Goal: Navigation & Orientation: Find specific page/section

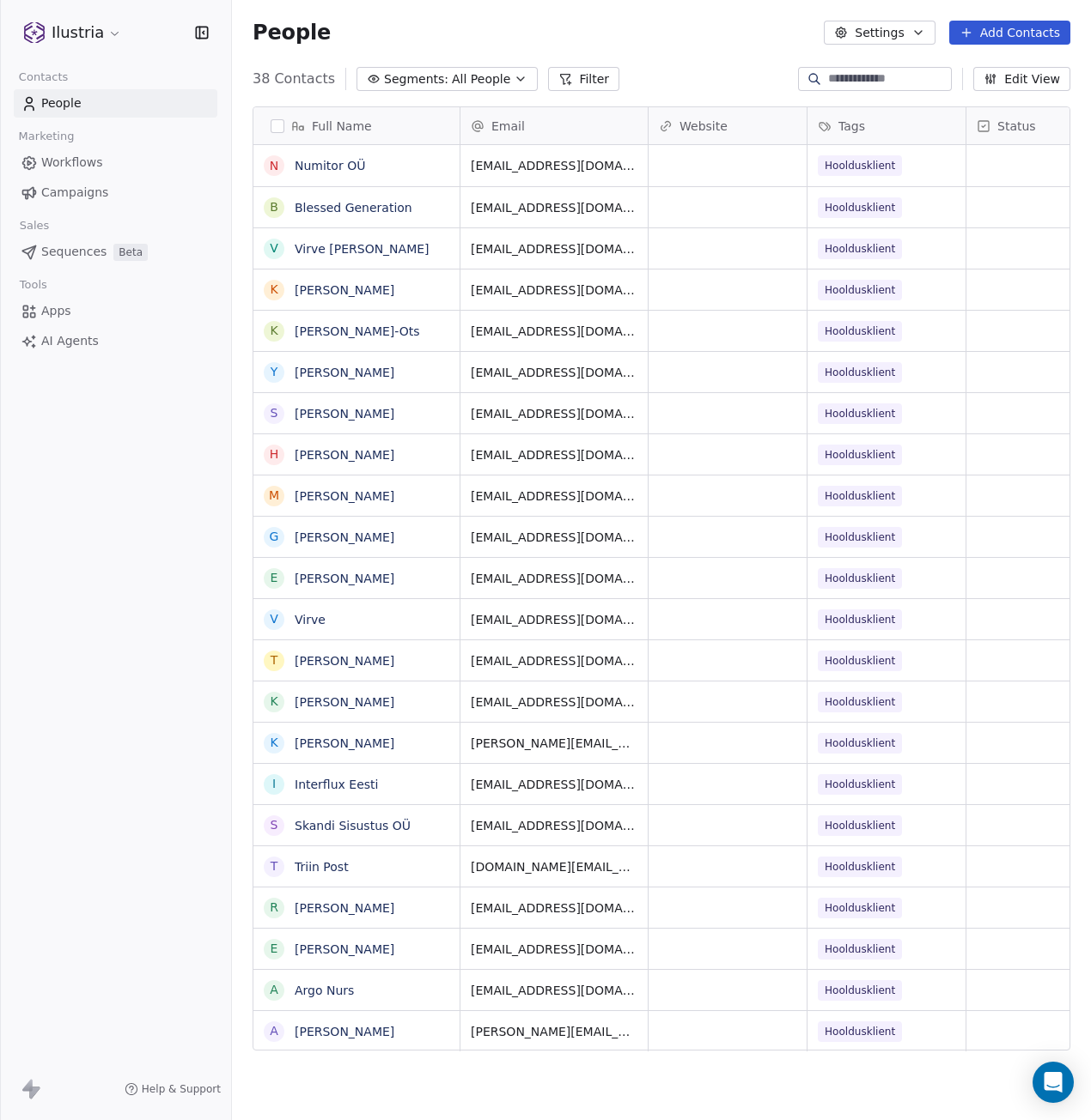
scroll to position [973, 846]
click at [56, 194] on span "Campaigns" at bounding box center [74, 193] width 67 height 18
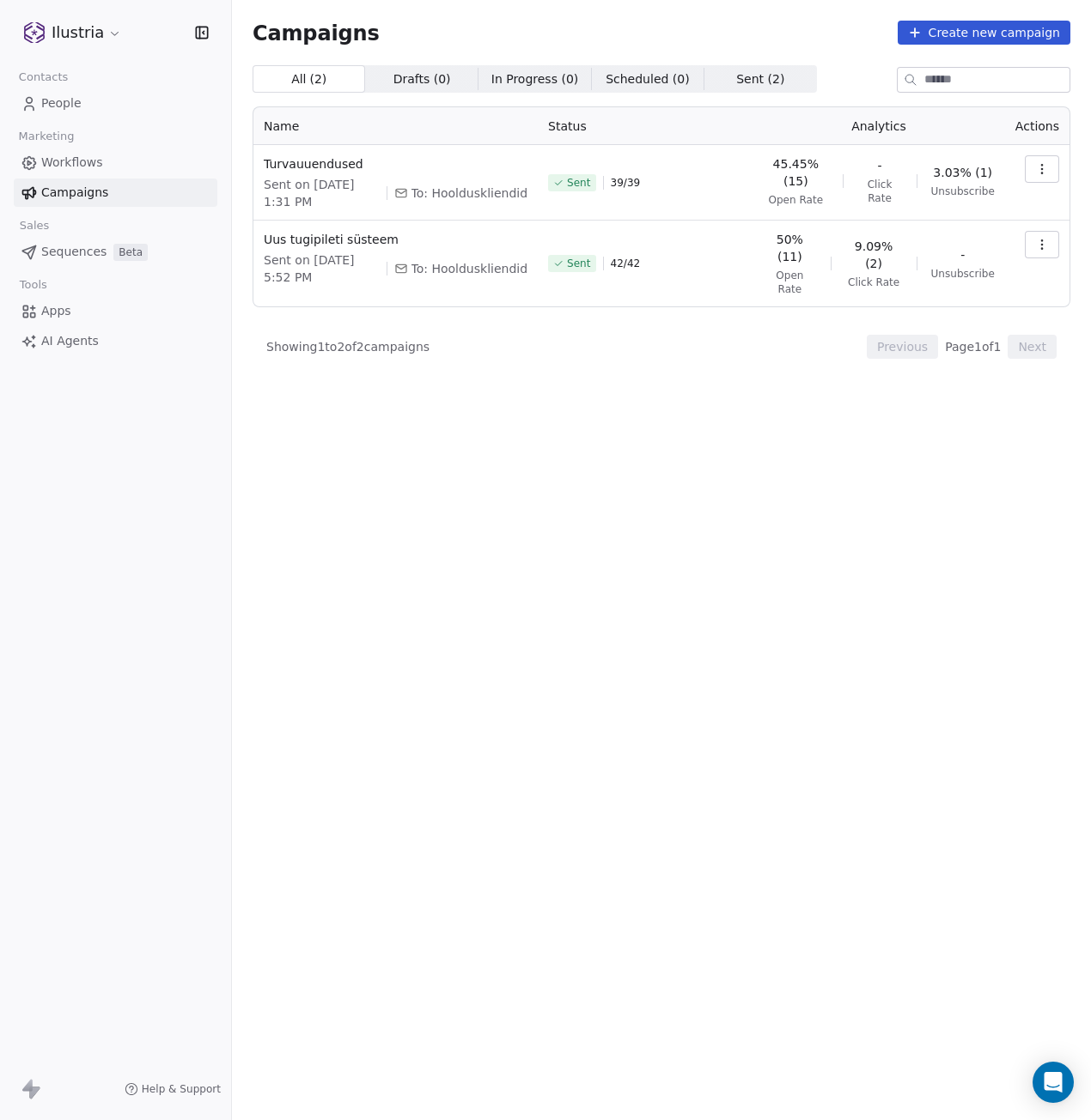
click at [95, 166] on span "Workflows" at bounding box center [72, 163] width 62 height 18
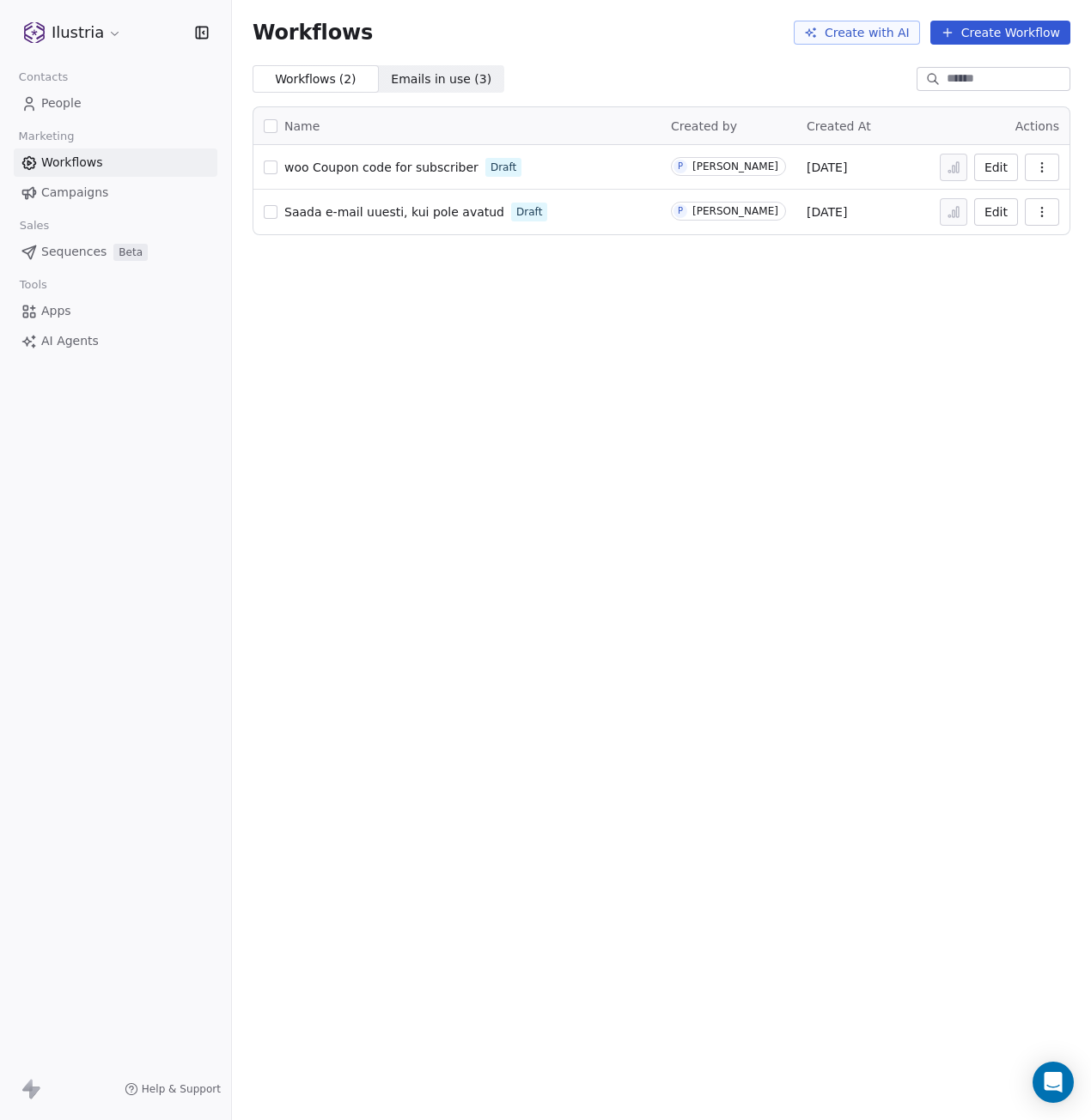
click at [72, 189] on span "Campaigns" at bounding box center [74, 193] width 67 height 18
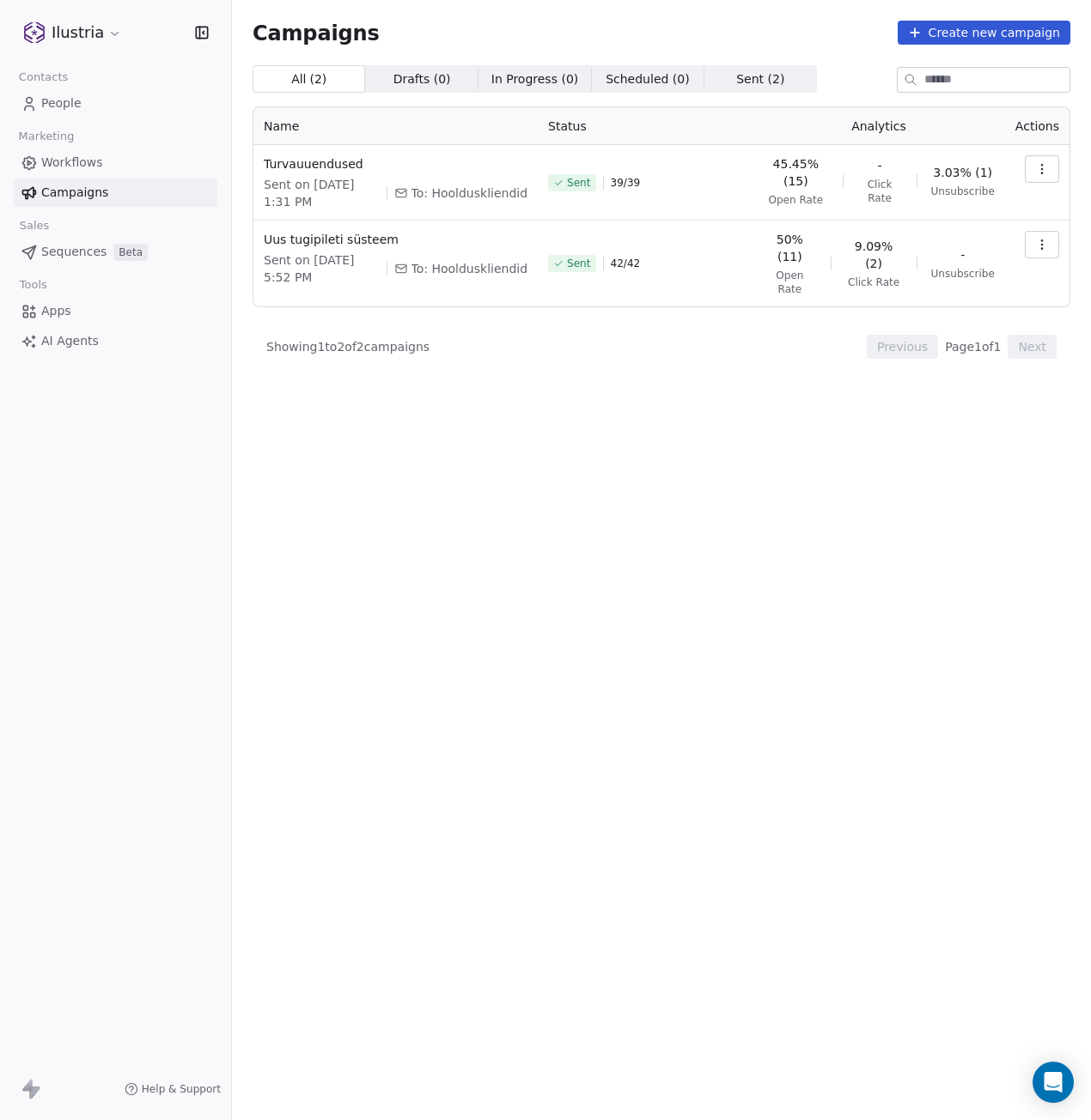
click at [70, 108] on span "People" at bounding box center [61, 104] width 40 height 18
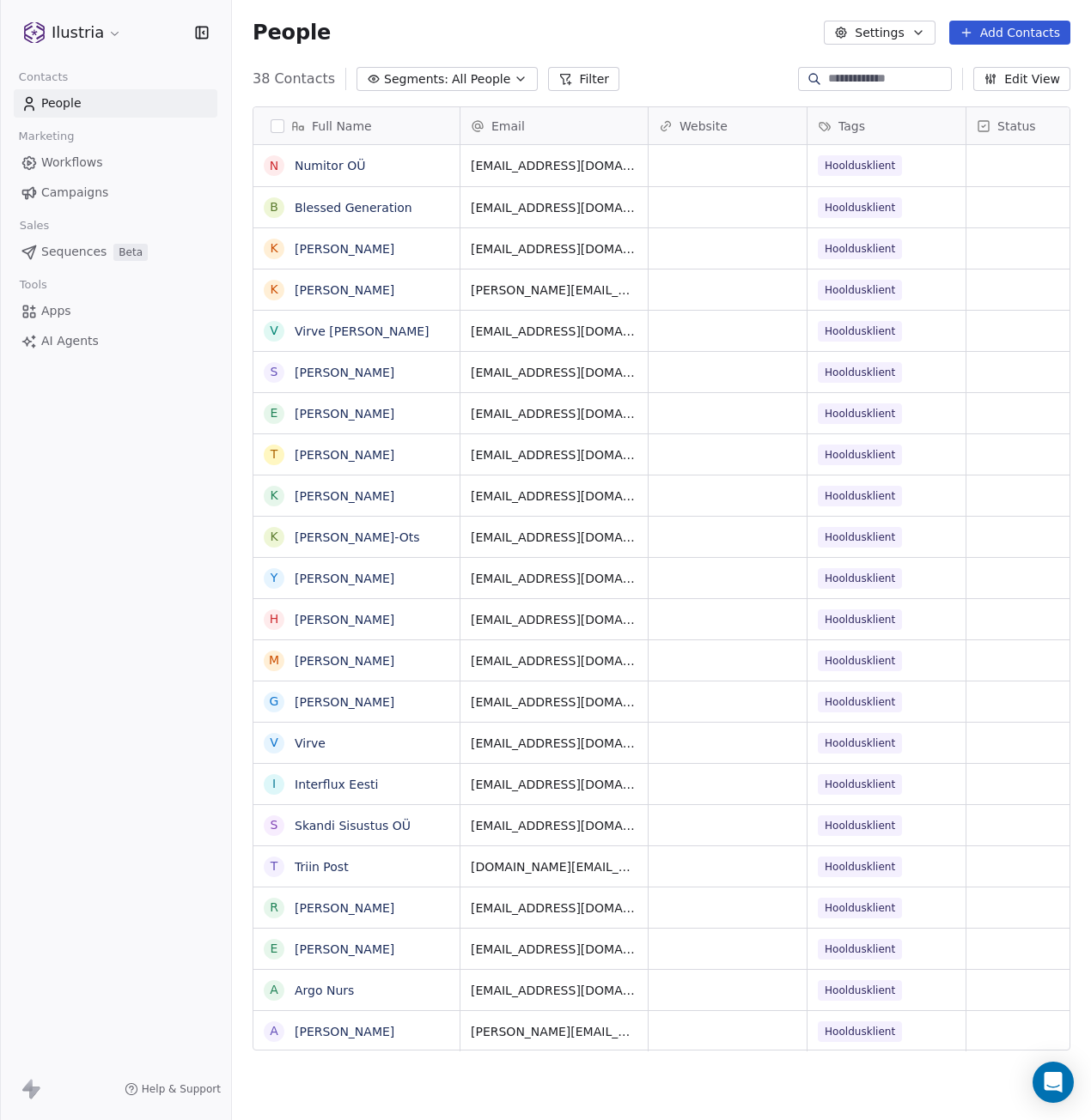
scroll to position [973, 846]
click at [67, 167] on span "Workflows" at bounding box center [72, 163] width 62 height 18
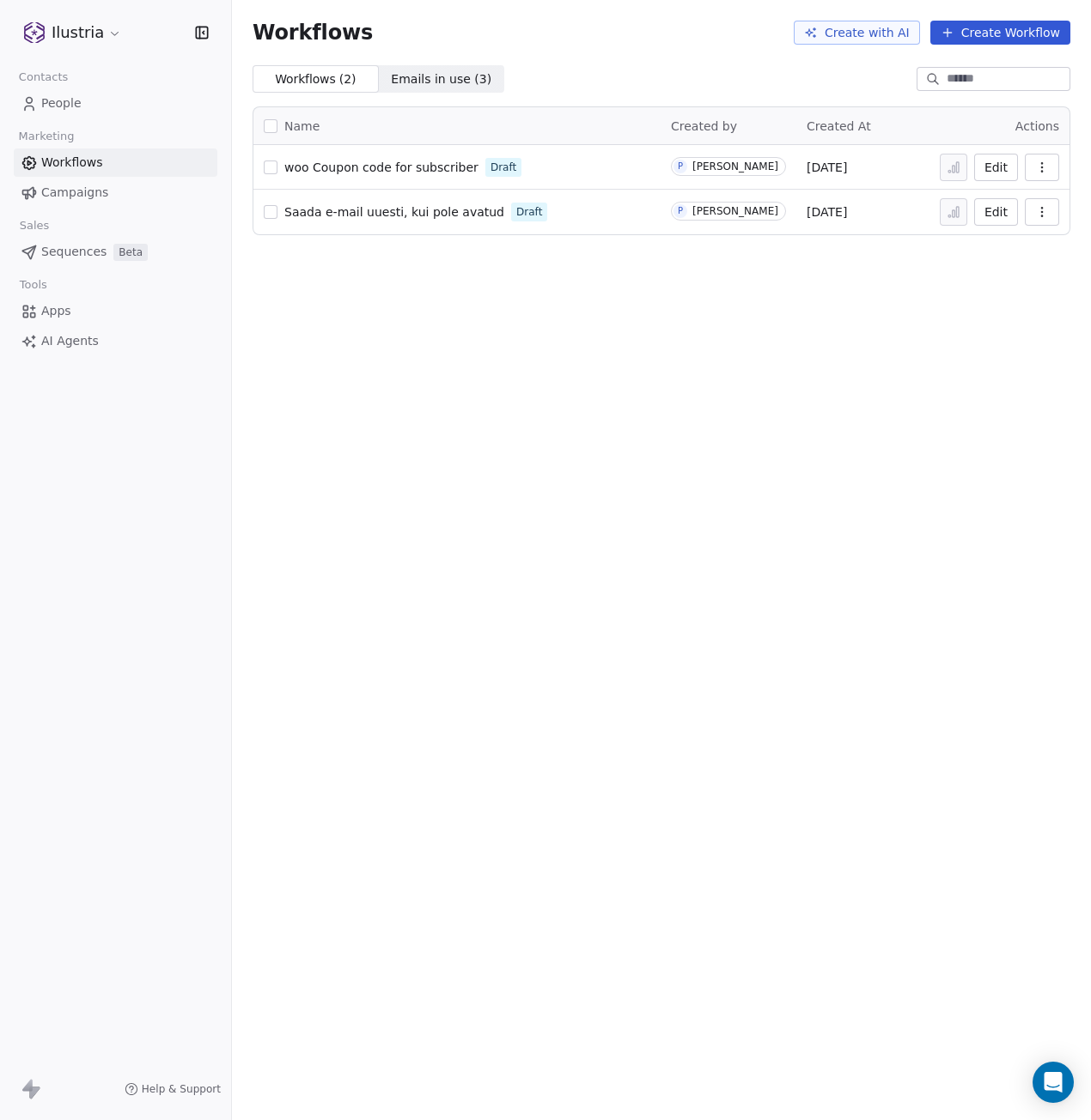
click at [78, 195] on span "Campaigns" at bounding box center [74, 193] width 67 height 18
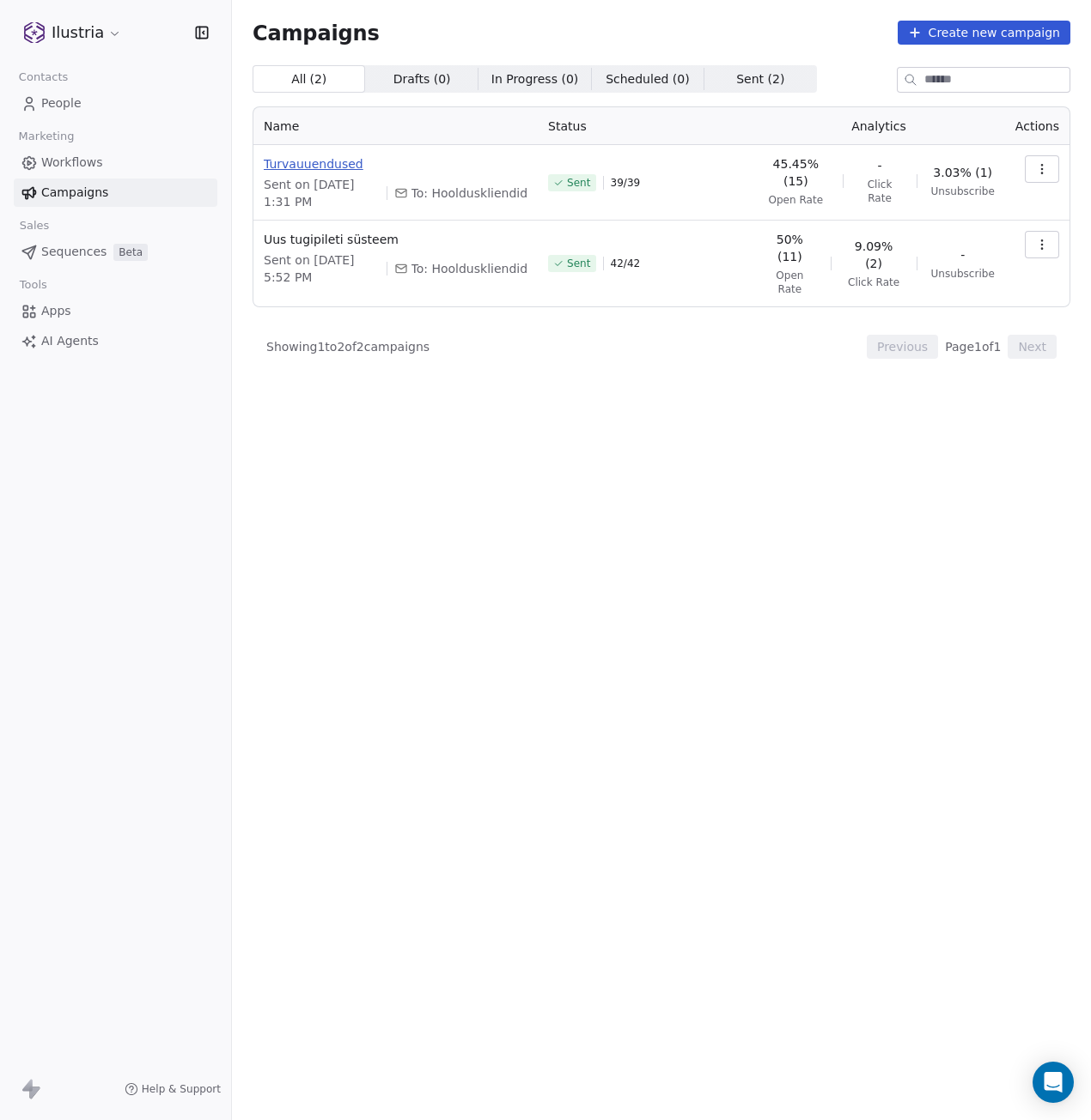
click at [311, 161] on span "Turvauuendused" at bounding box center [395, 164] width 264 height 17
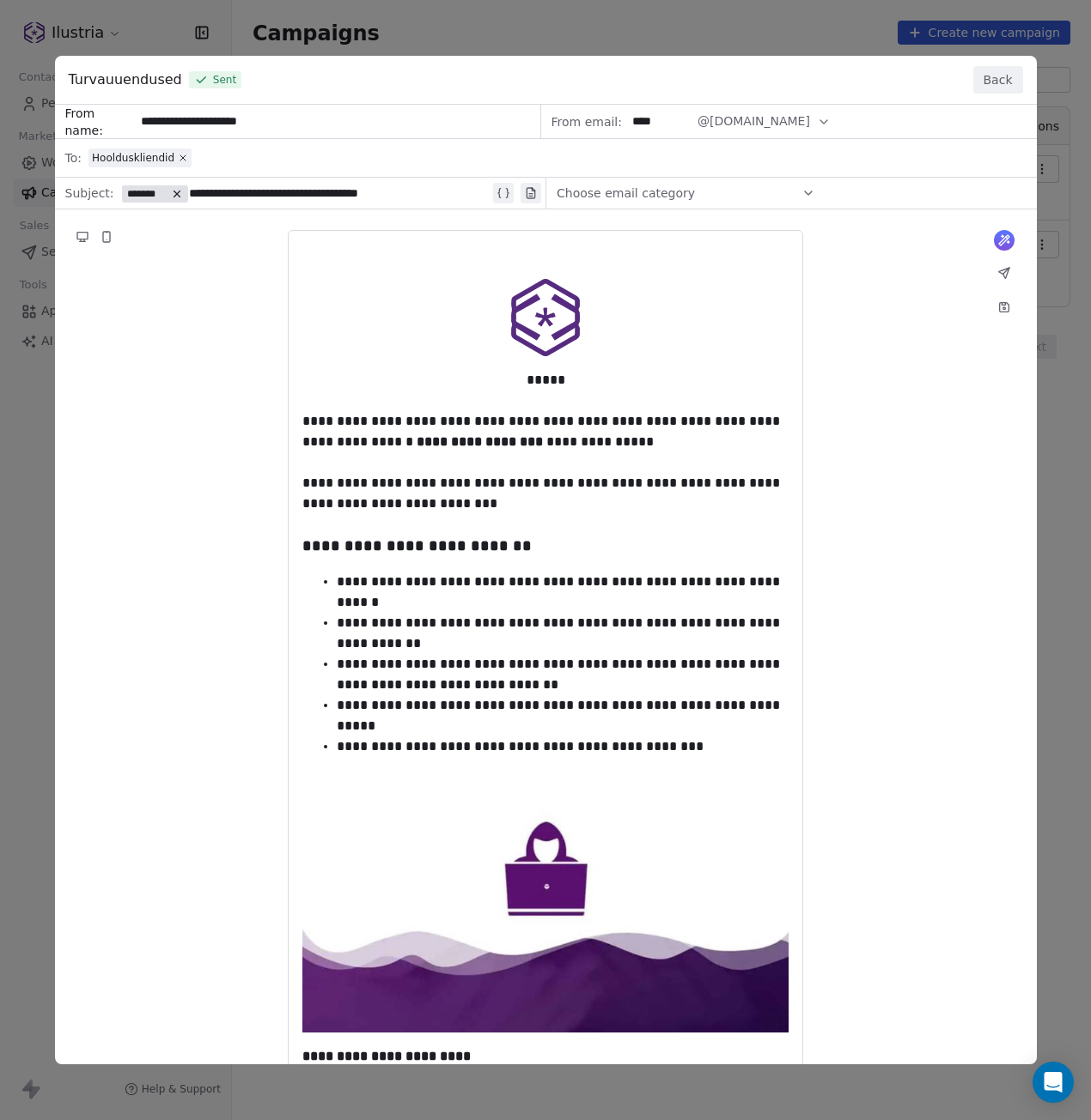
click at [996, 76] on button "Back" at bounding box center [998, 80] width 50 height 28
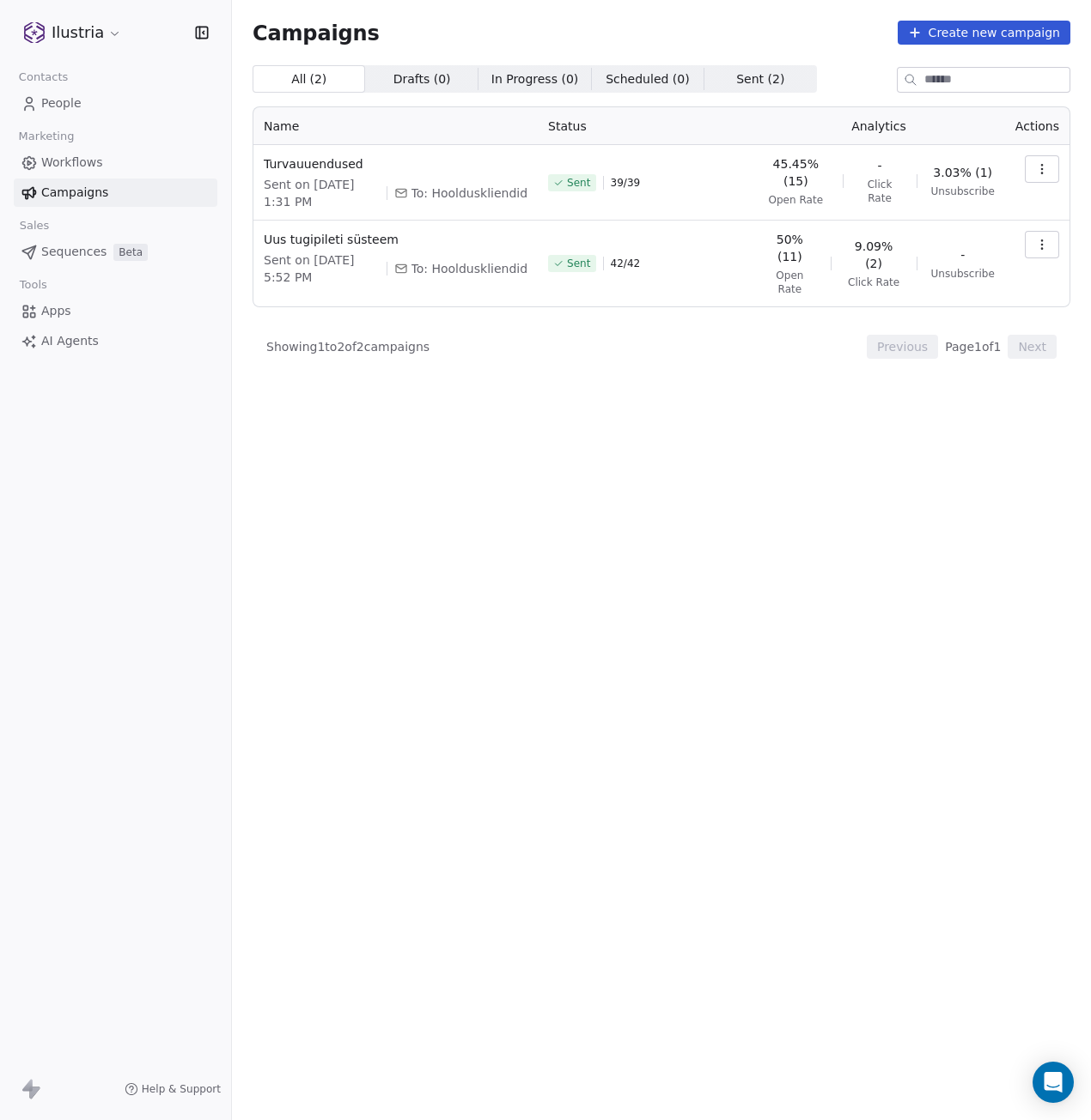
click at [470, 532] on div "All ( 2 ) All ( 2 ) Drafts ( 0 ) Drafts ( 0 ) In Progress ( 0 ) In Progress ( 0…" at bounding box center [661, 517] width 817 height 904
click at [106, 35] on html "Ilustria Contacts People Marketing Workflows Campaigns Sales Sequences Beta Too…" at bounding box center [546, 560] width 1091 height 1120
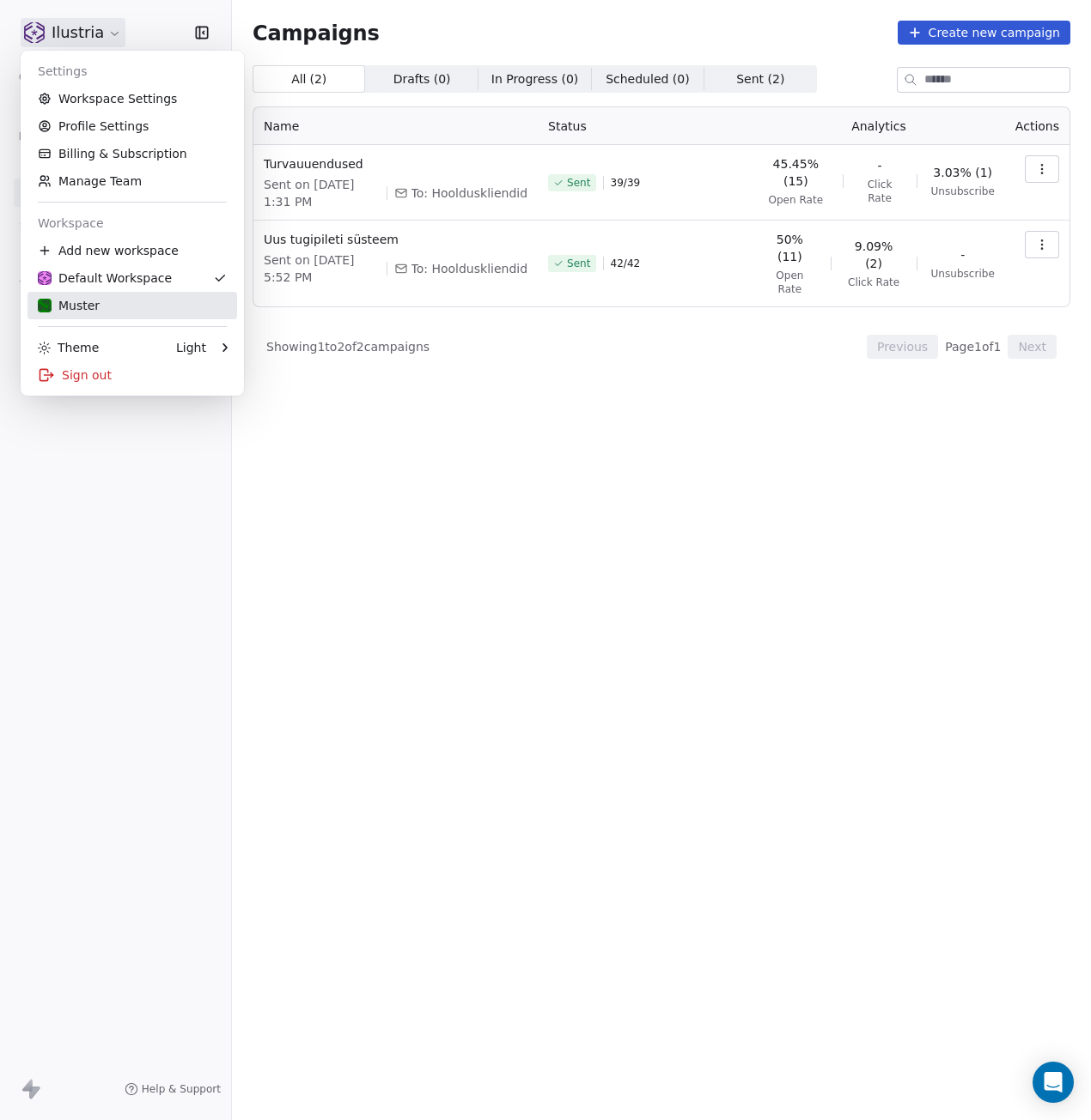
click at [121, 299] on div "Muster" at bounding box center [131, 305] width 189 height 17
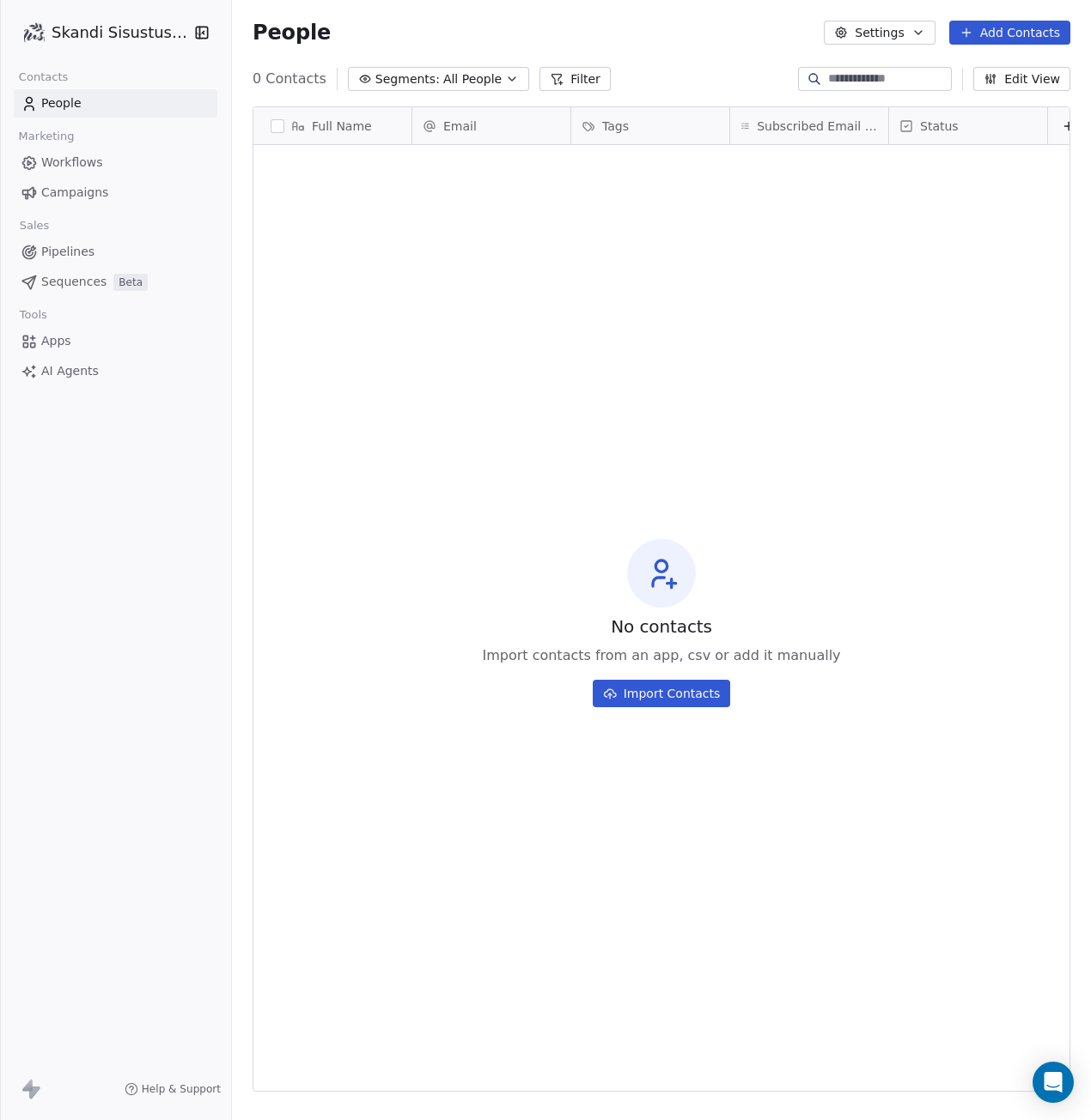
scroll to position [973, 846]
click at [100, 158] on span "Workflows" at bounding box center [72, 163] width 62 height 18
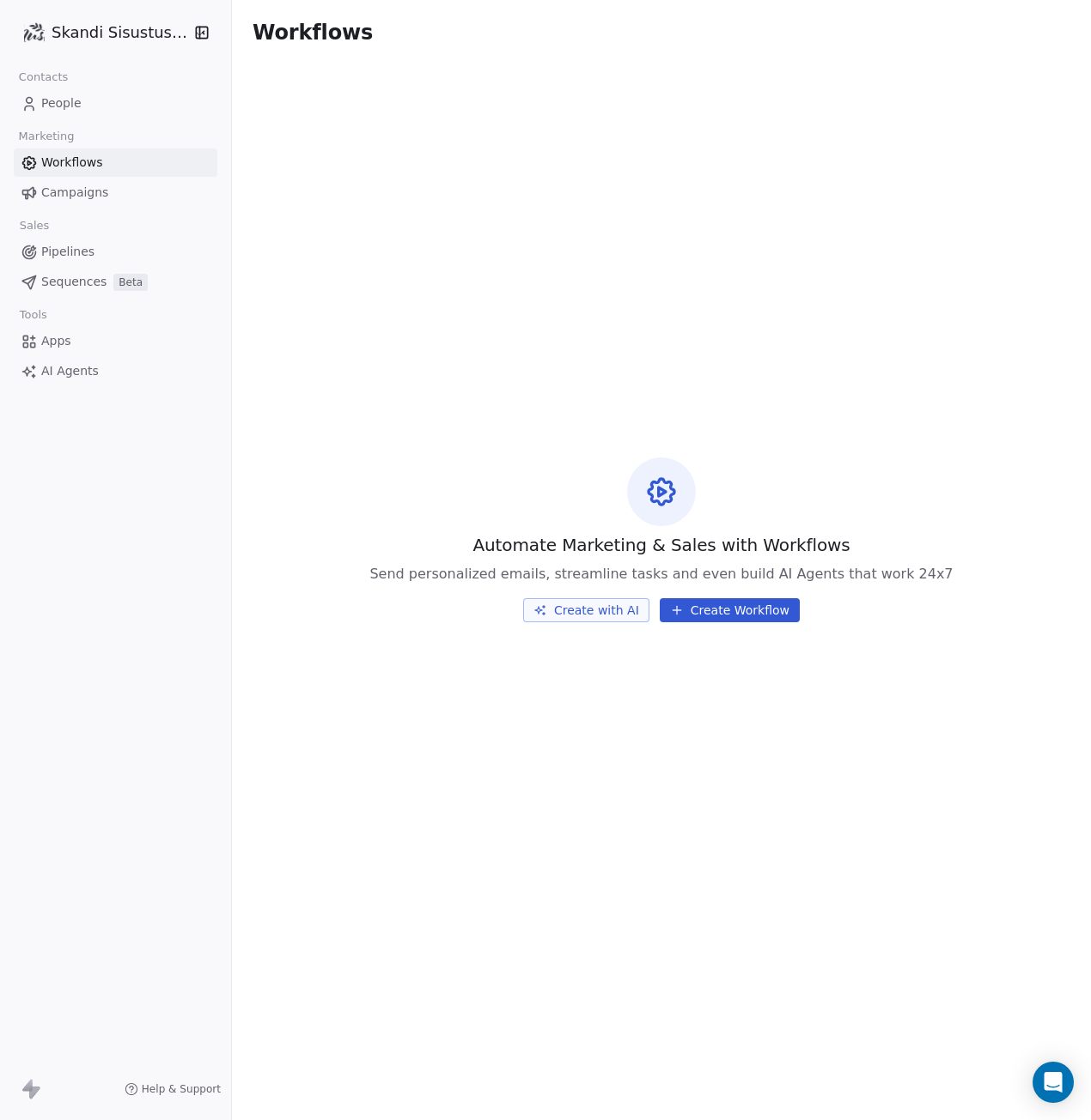
click at [92, 197] on span "Campaigns" at bounding box center [74, 193] width 67 height 18
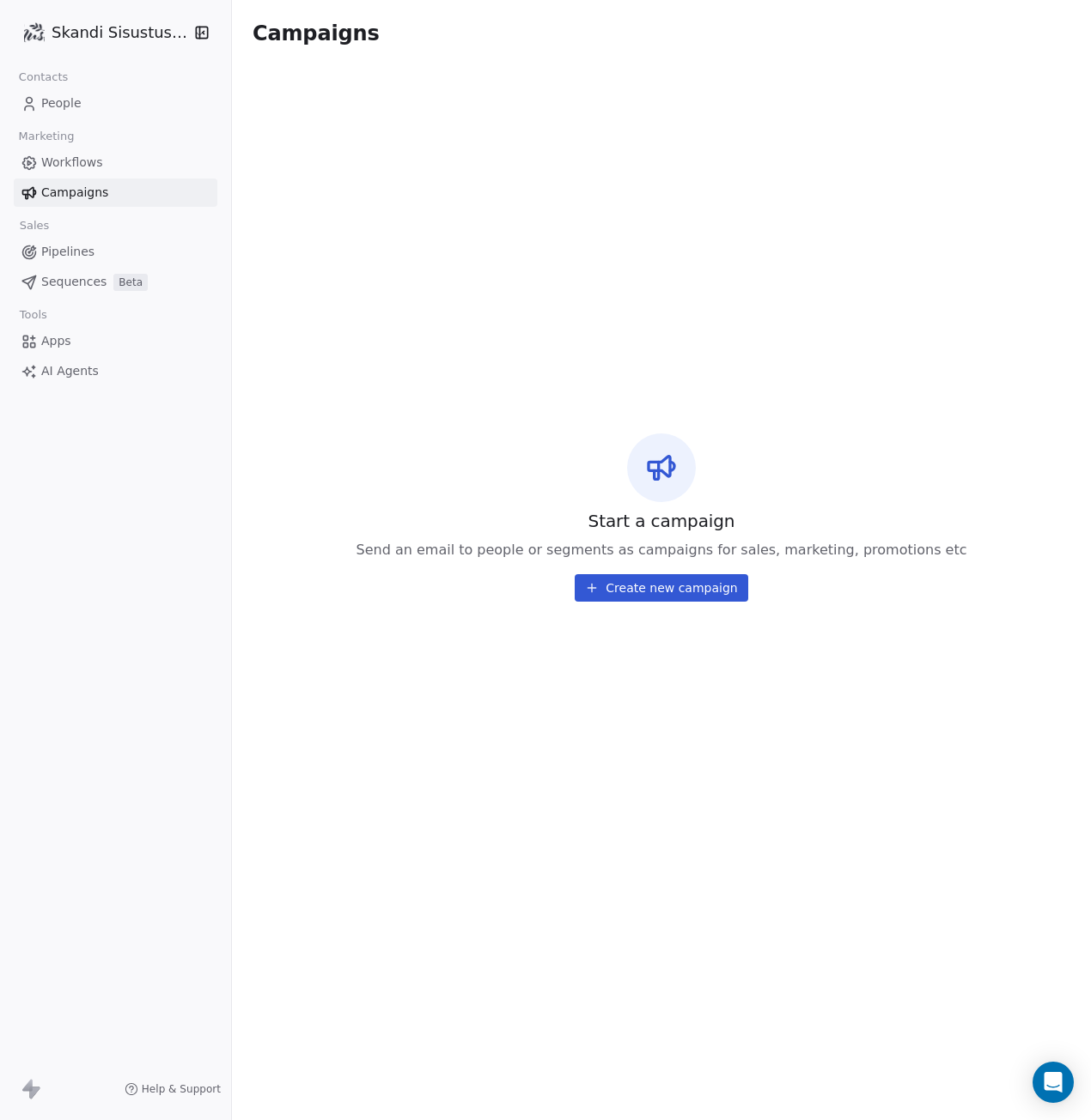
click at [78, 245] on span "Pipelines" at bounding box center [68, 252] width 54 height 18
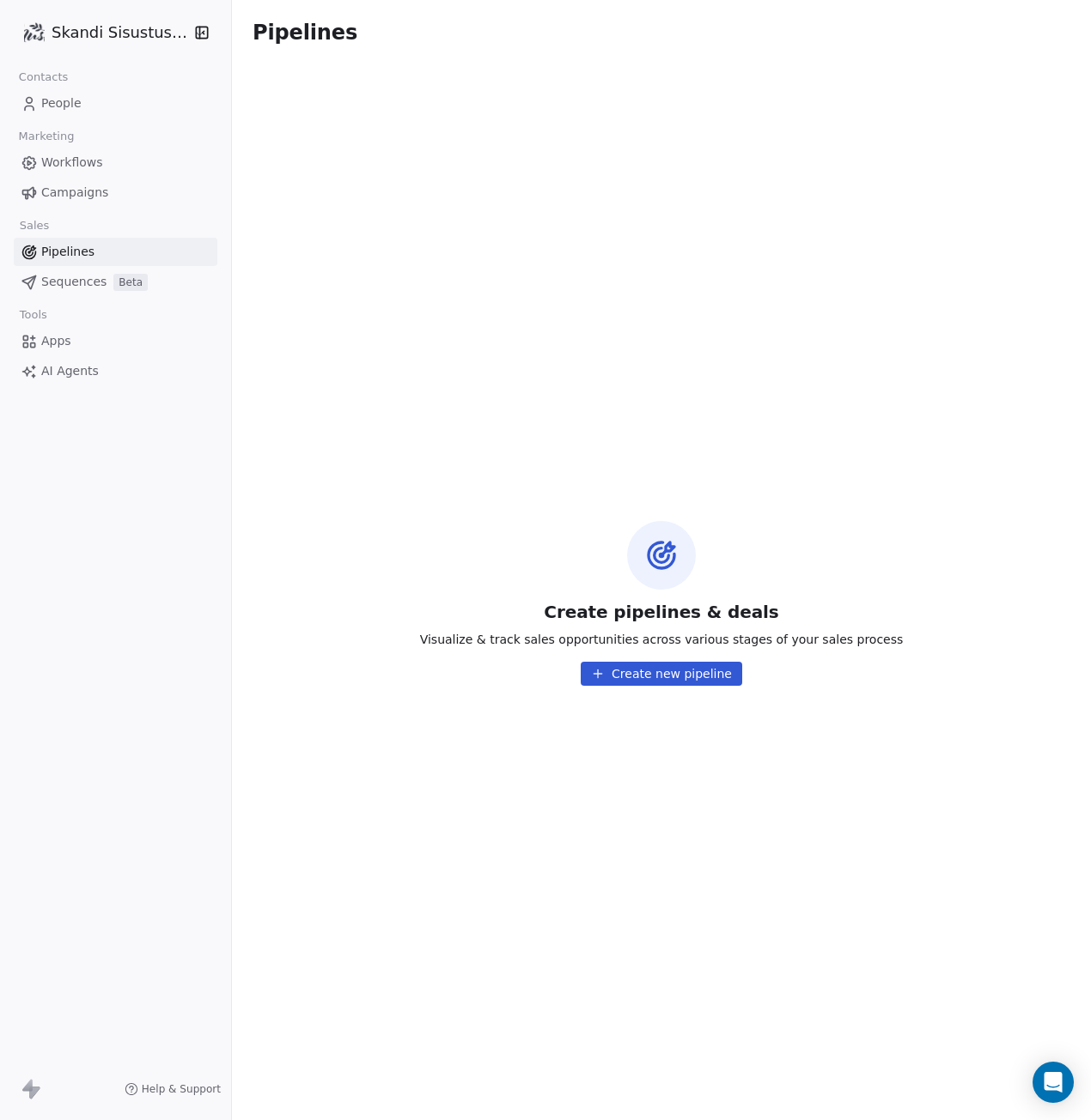
click at [142, 35] on html "Skandi Sisustus OÜ Contacts People Marketing Workflows Campaigns Sales Pipeline…" at bounding box center [546, 560] width 1091 height 1120
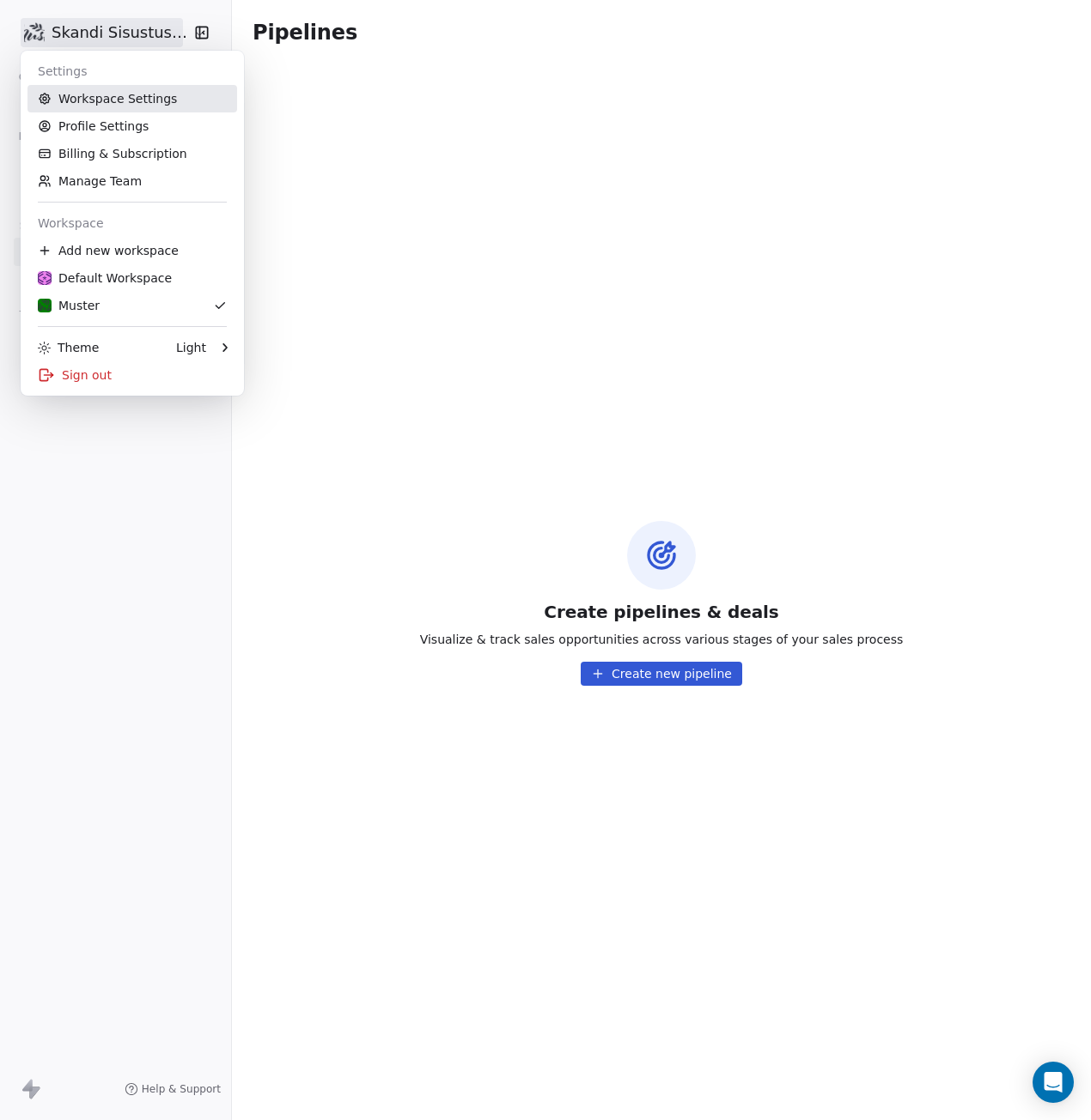
click at [106, 102] on link "Workspace Settings" at bounding box center [132, 98] width 209 height 28
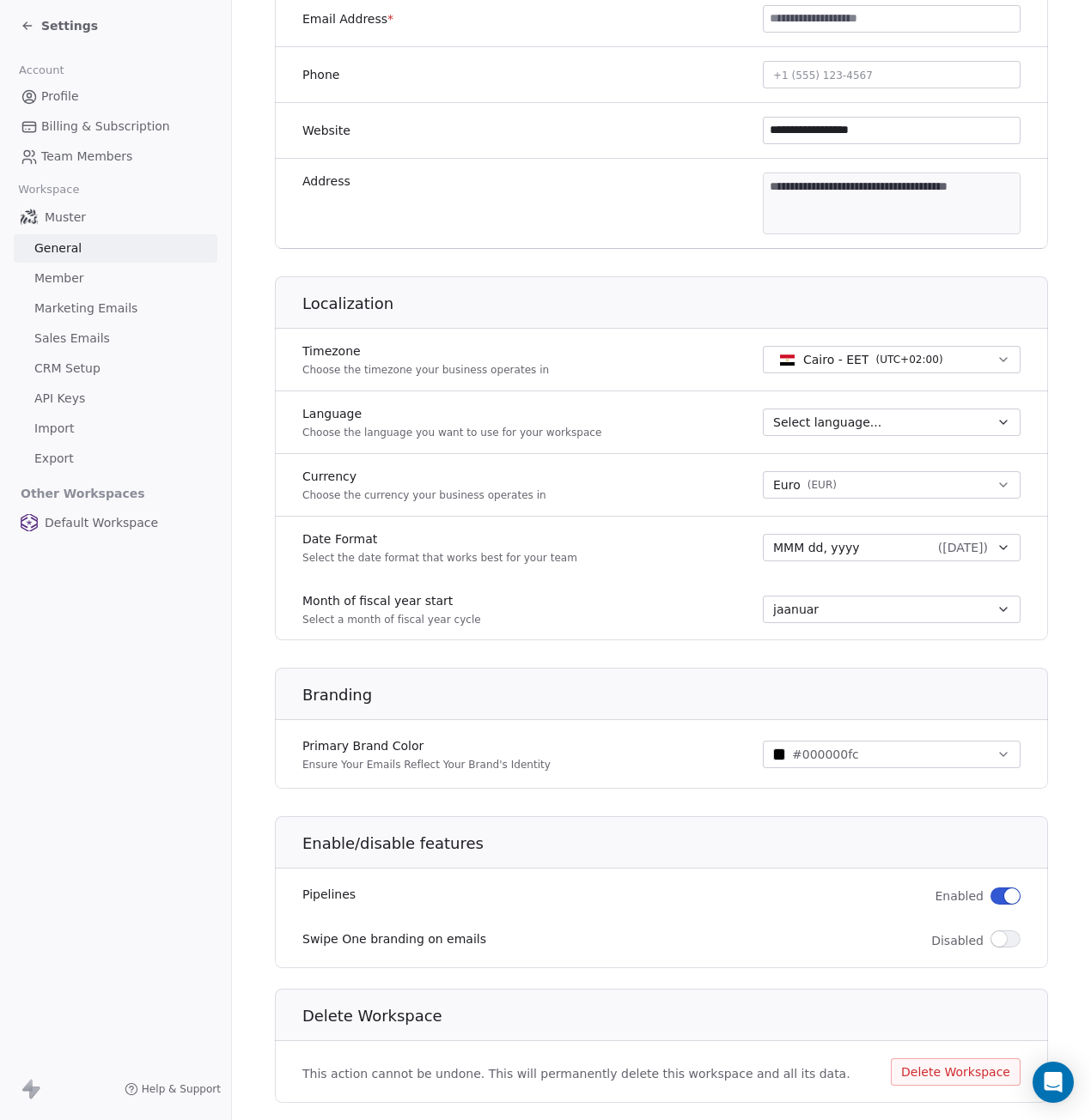
scroll to position [487, 0]
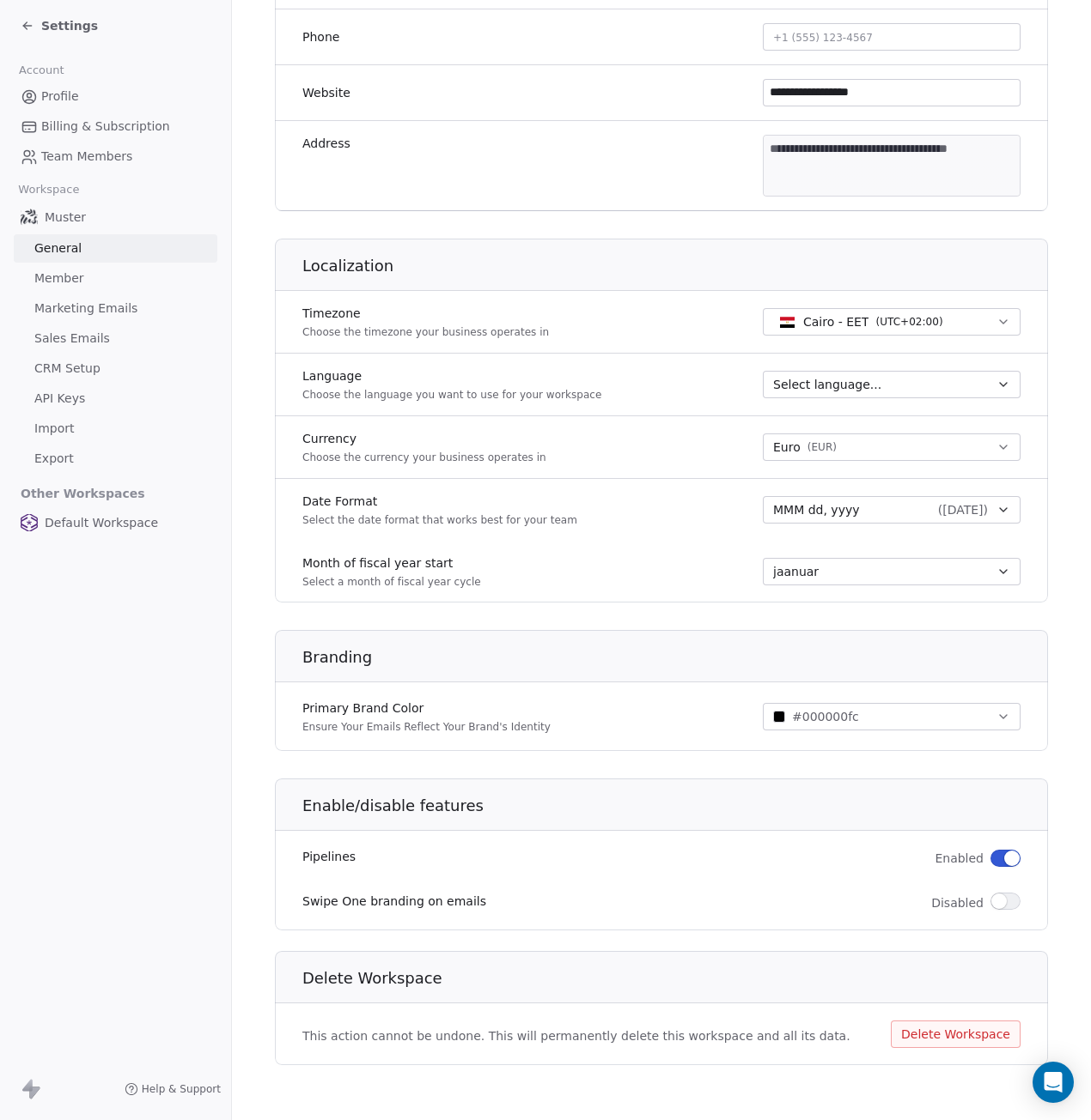
click at [332, 857] on label "Pipelines" at bounding box center [329, 856] width 54 height 17
copy label "Pipelines"
click at [1047, 1091] on icon "Open Intercom Messenger" at bounding box center [1053, 1082] width 22 height 22
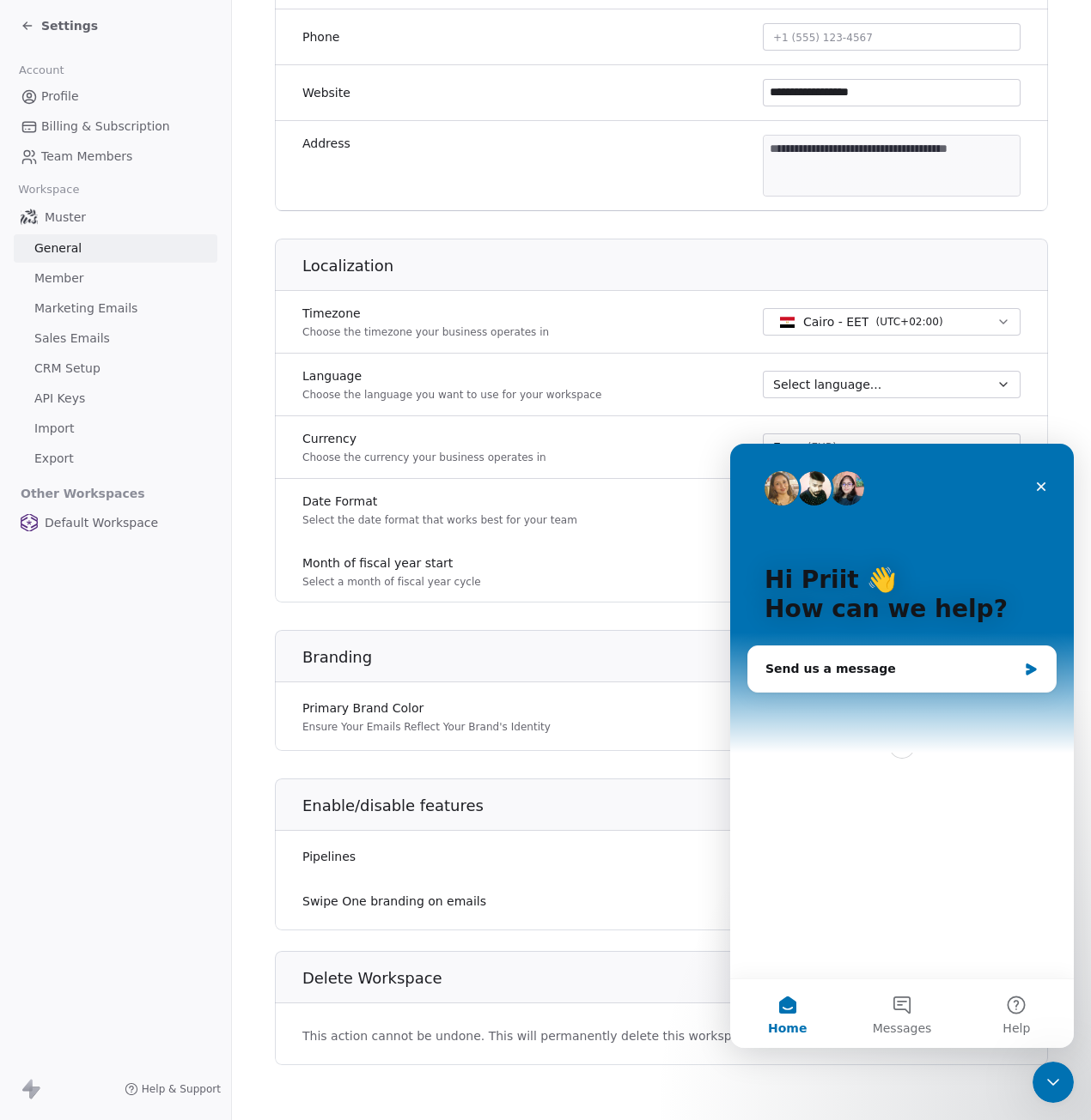
scroll to position [0, 0]
click at [884, 672] on div "Send us a message" at bounding box center [891, 669] width 251 height 18
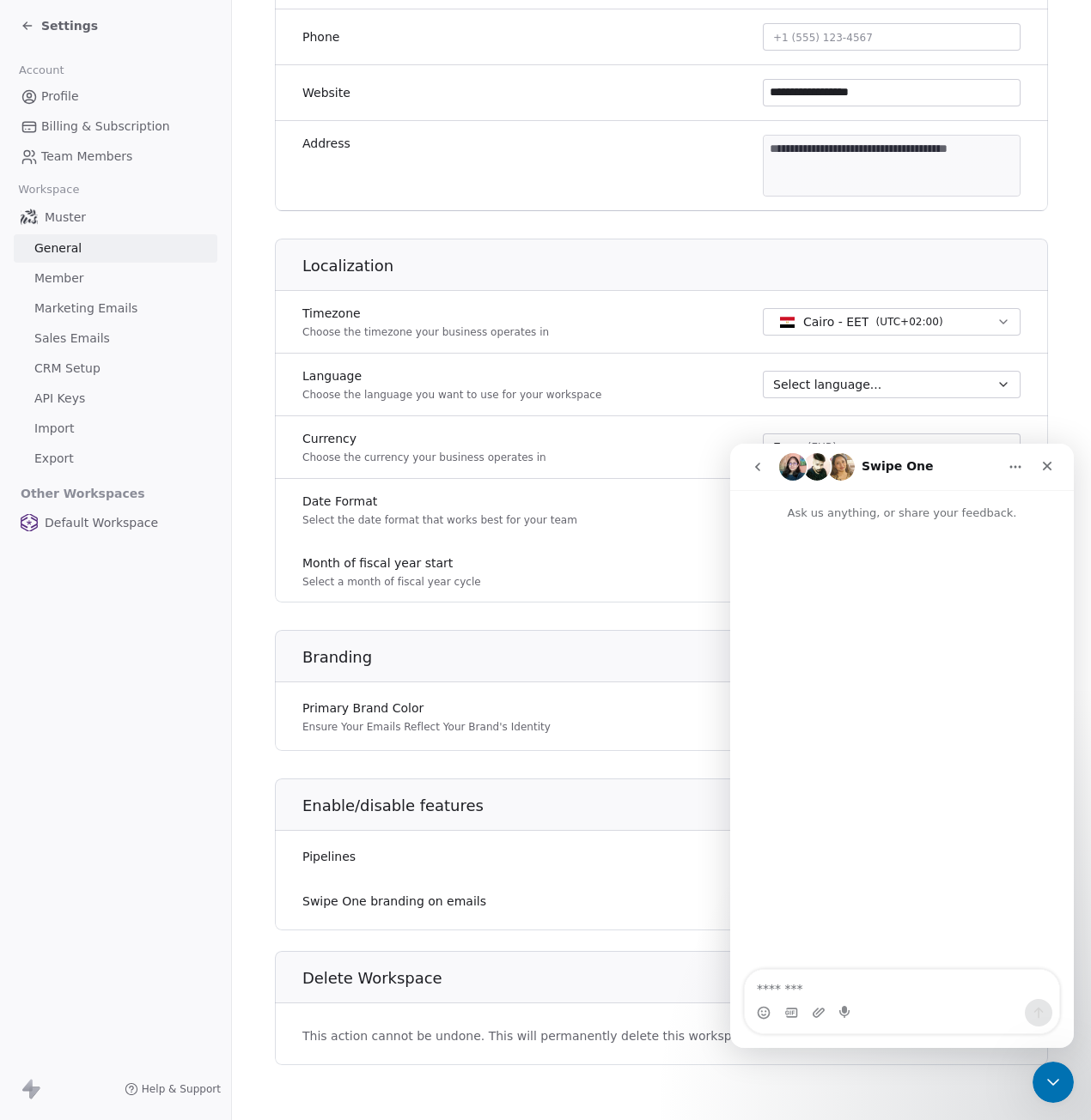
click at [754, 466] on icon "go back" at bounding box center [757, 467] width 13 height 13
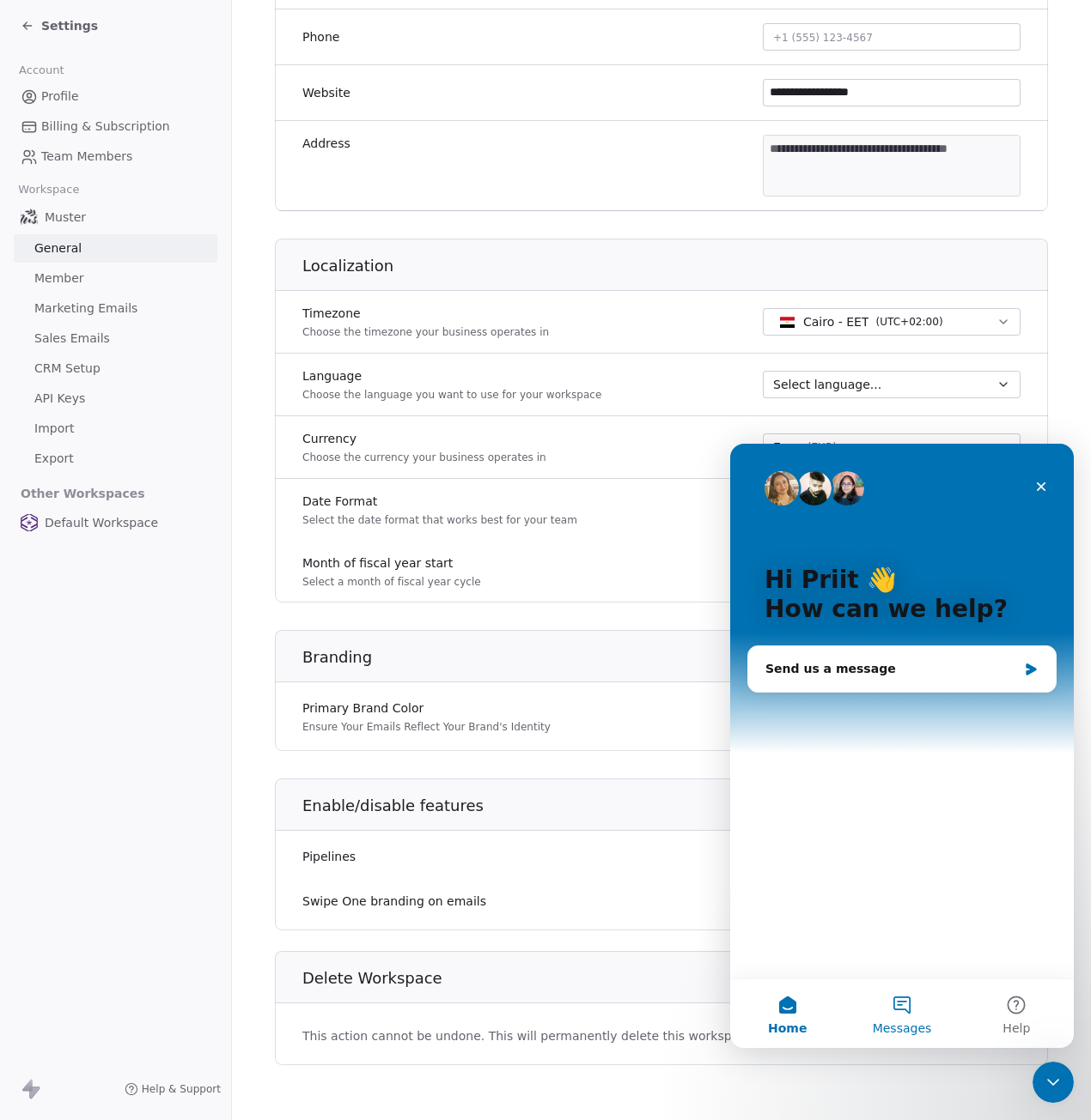
click at [894, 1009] on button "Messages" at bounding box center [901, 1014] width 114 height 69
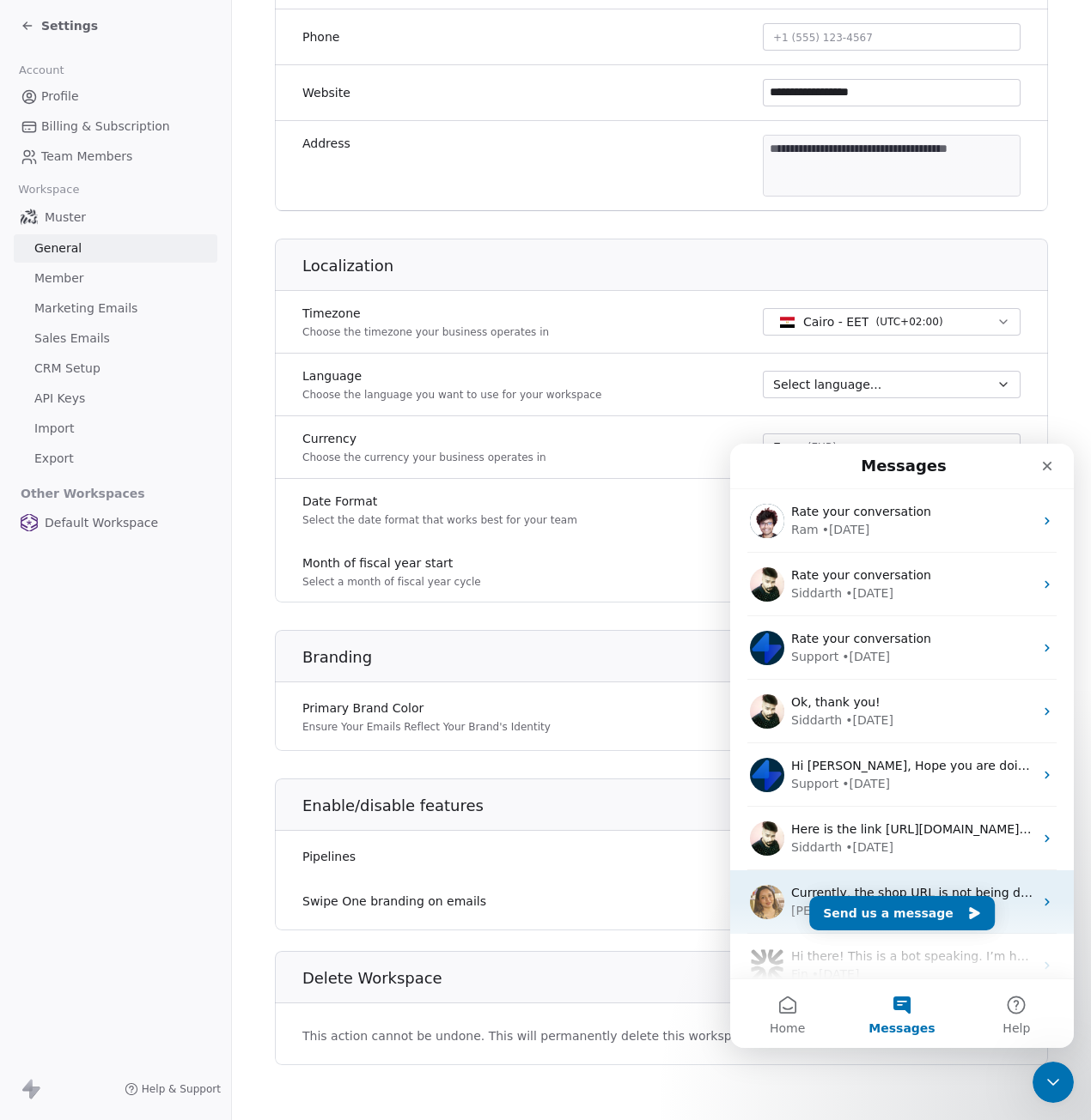
scroll to position [215, 0]
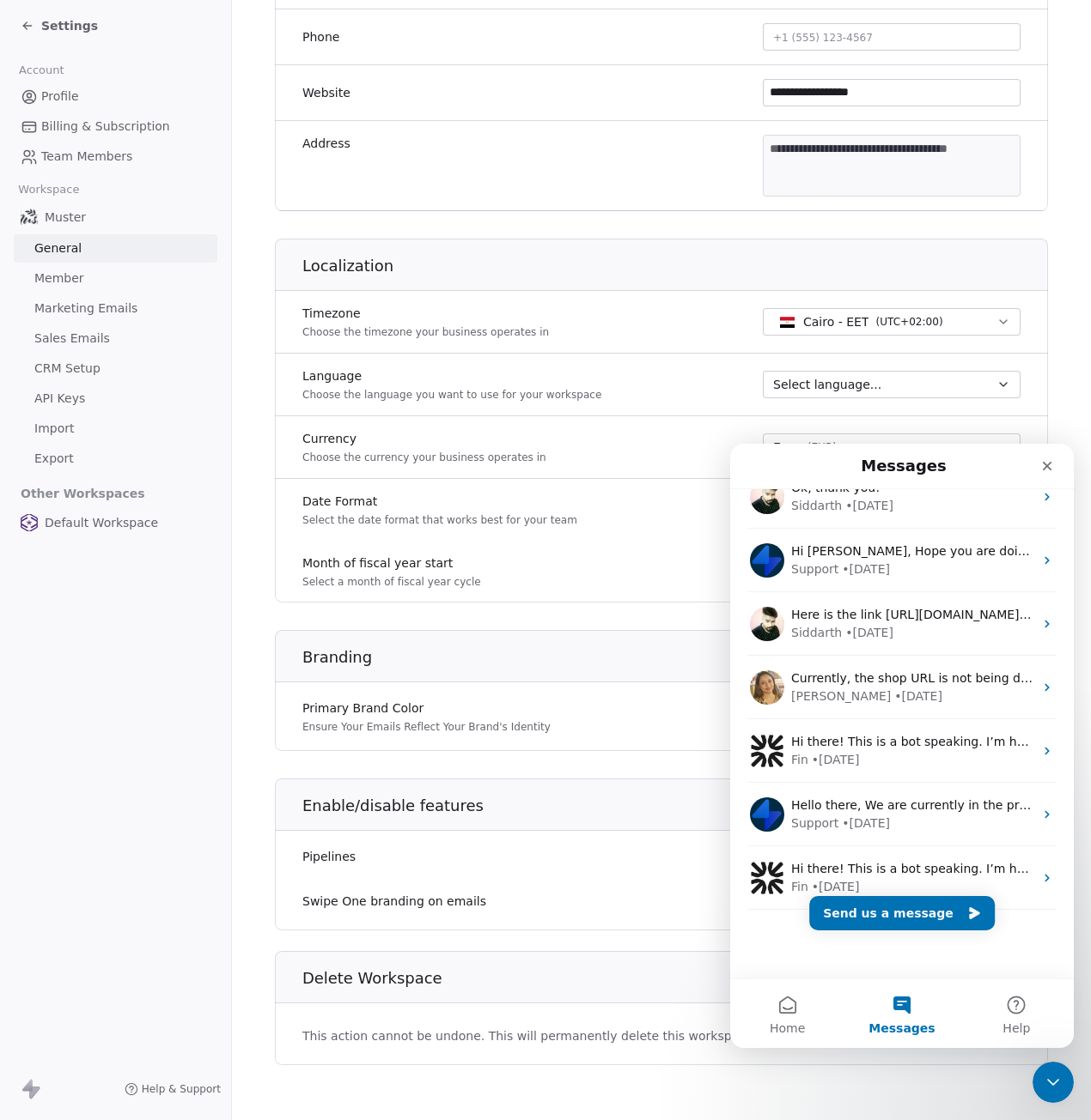
click at [272, 894] on section "**********" at bounding box center [661, 316] width 859 height 1607
click at [1049, 463] on icon "Close" at bounding box center [1046, 466] width 13 height 13
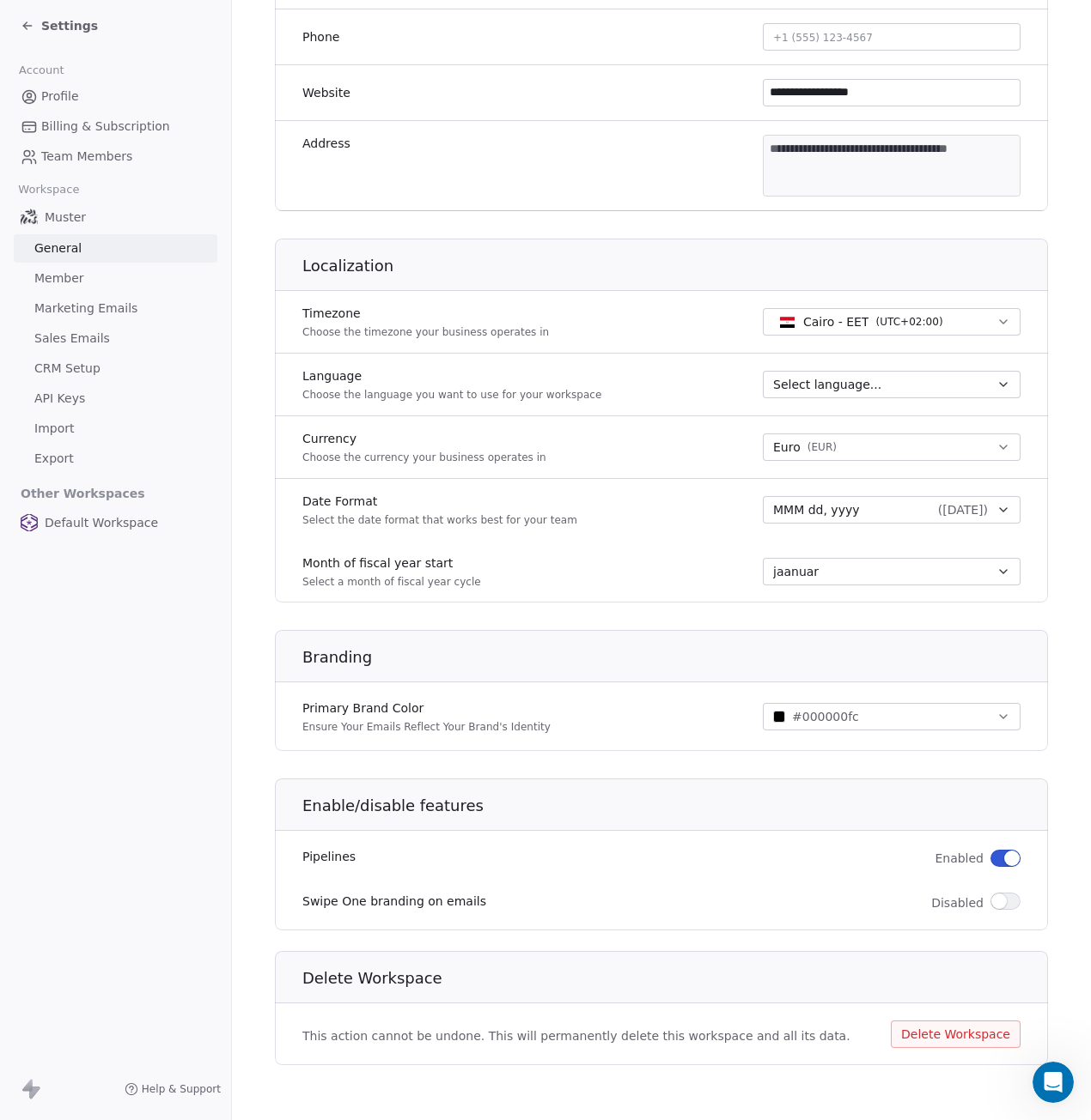
scroll to position [0, 0]
click at [1004, 863] on span "button" at bounding box center [1011, 858] width 15 height 15
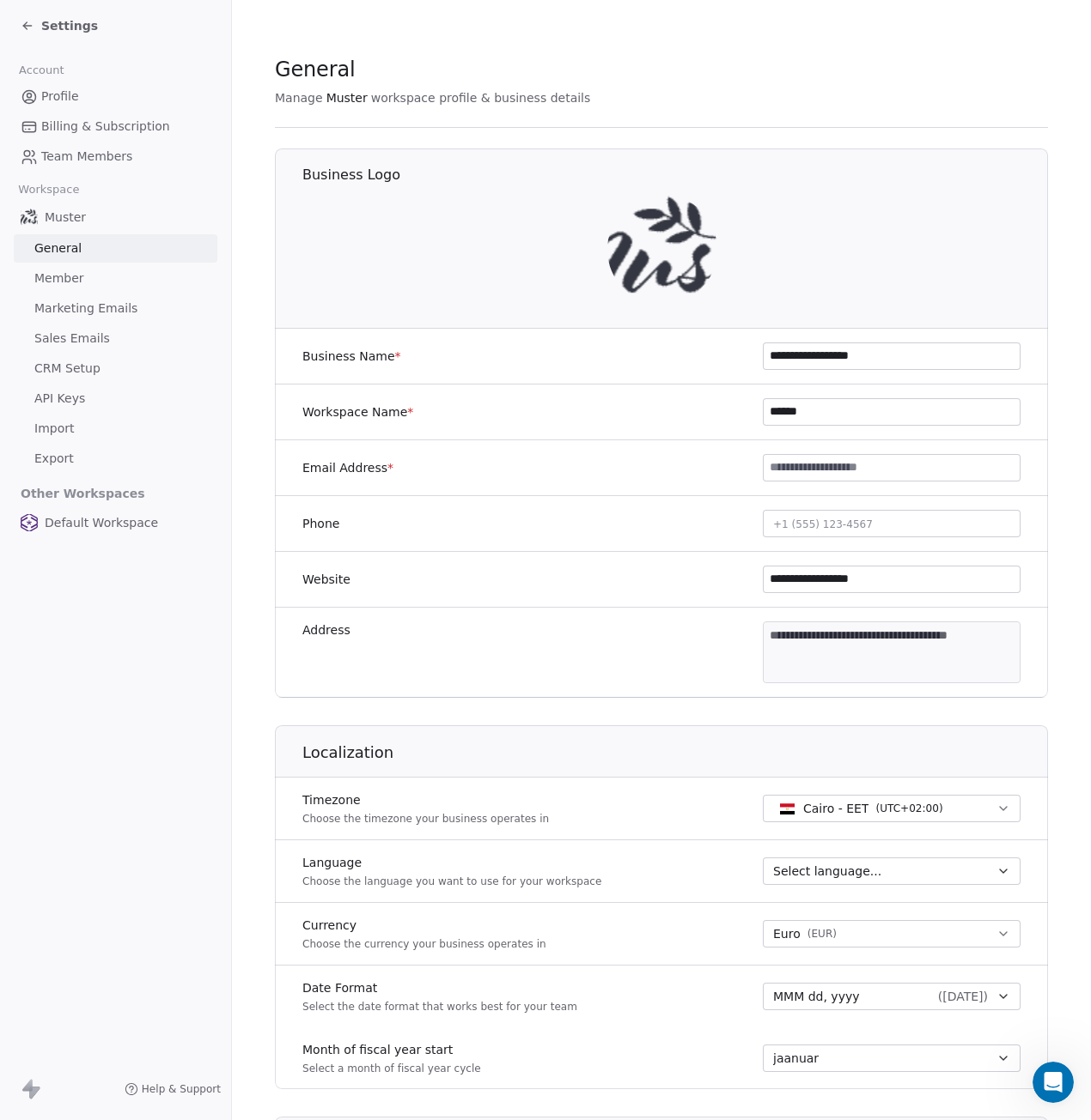
click at [70, 281] on span "Member" at bounding box center [59, 279] width 50 height 18
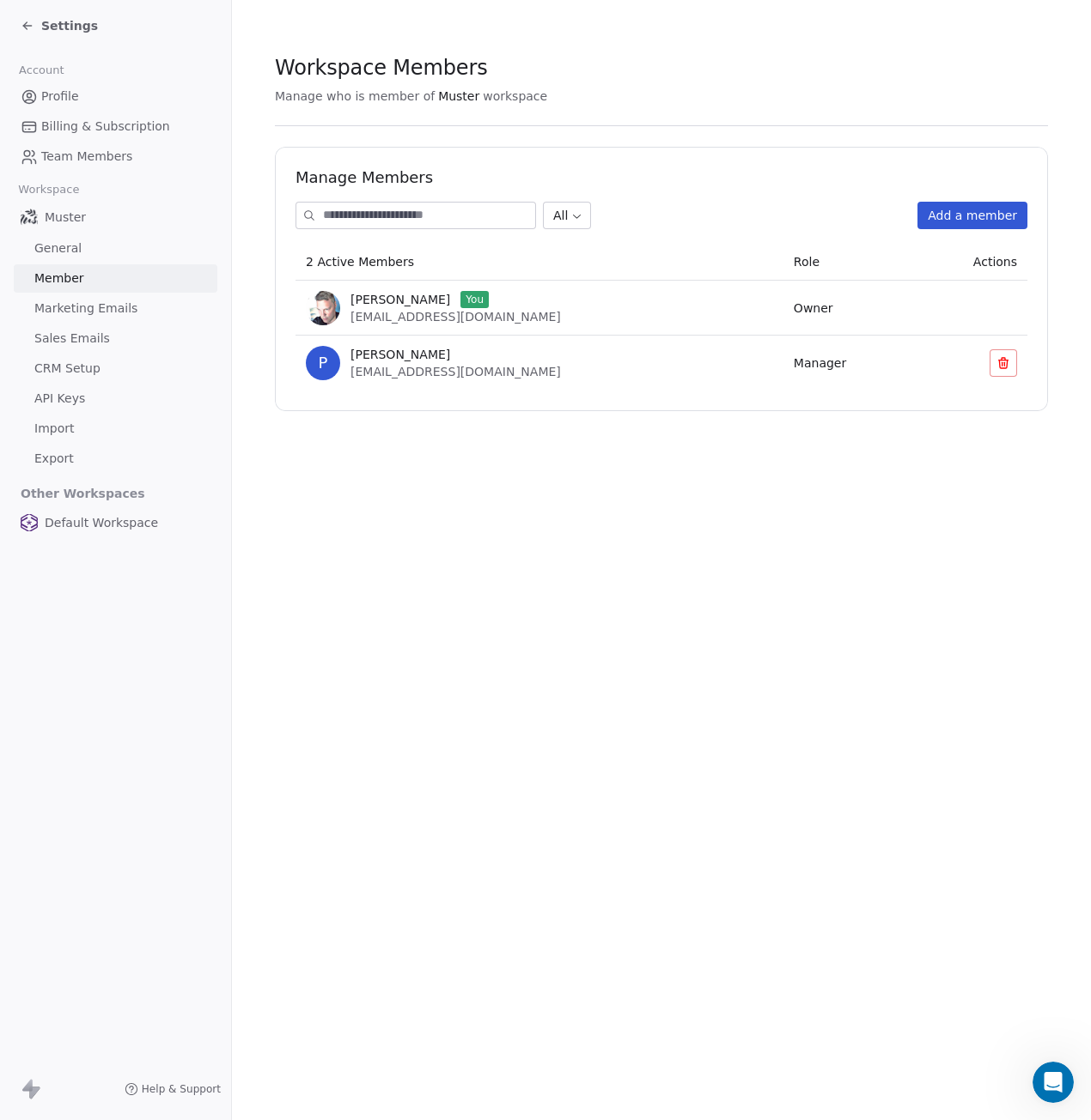
click at [66, 308] on span "Marketing Emails" at bounding box center [85, 308] width 103 height 18
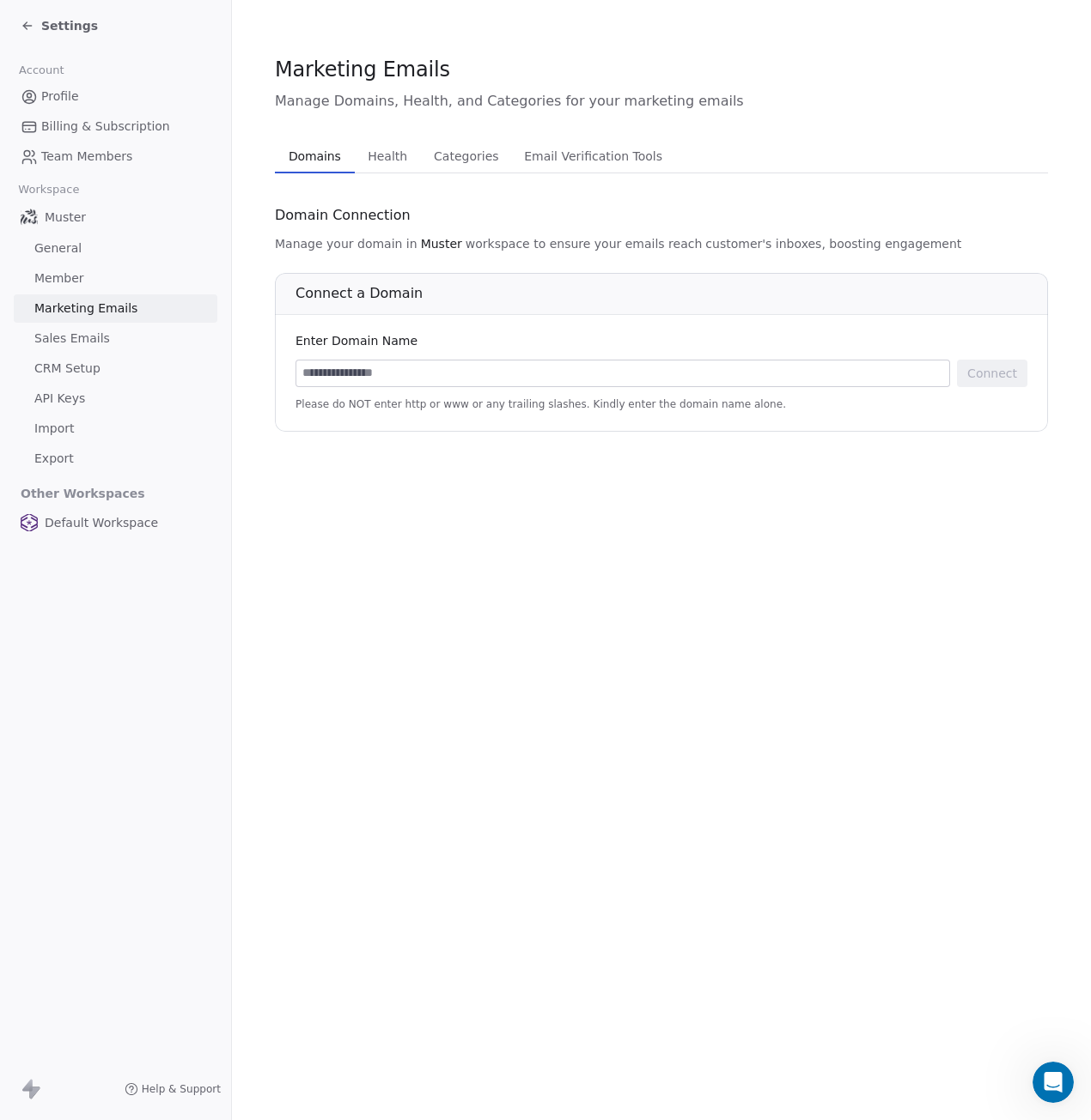
click at [373, 160] on span "Health" at bounding box center [387, 156] width 54 height 24
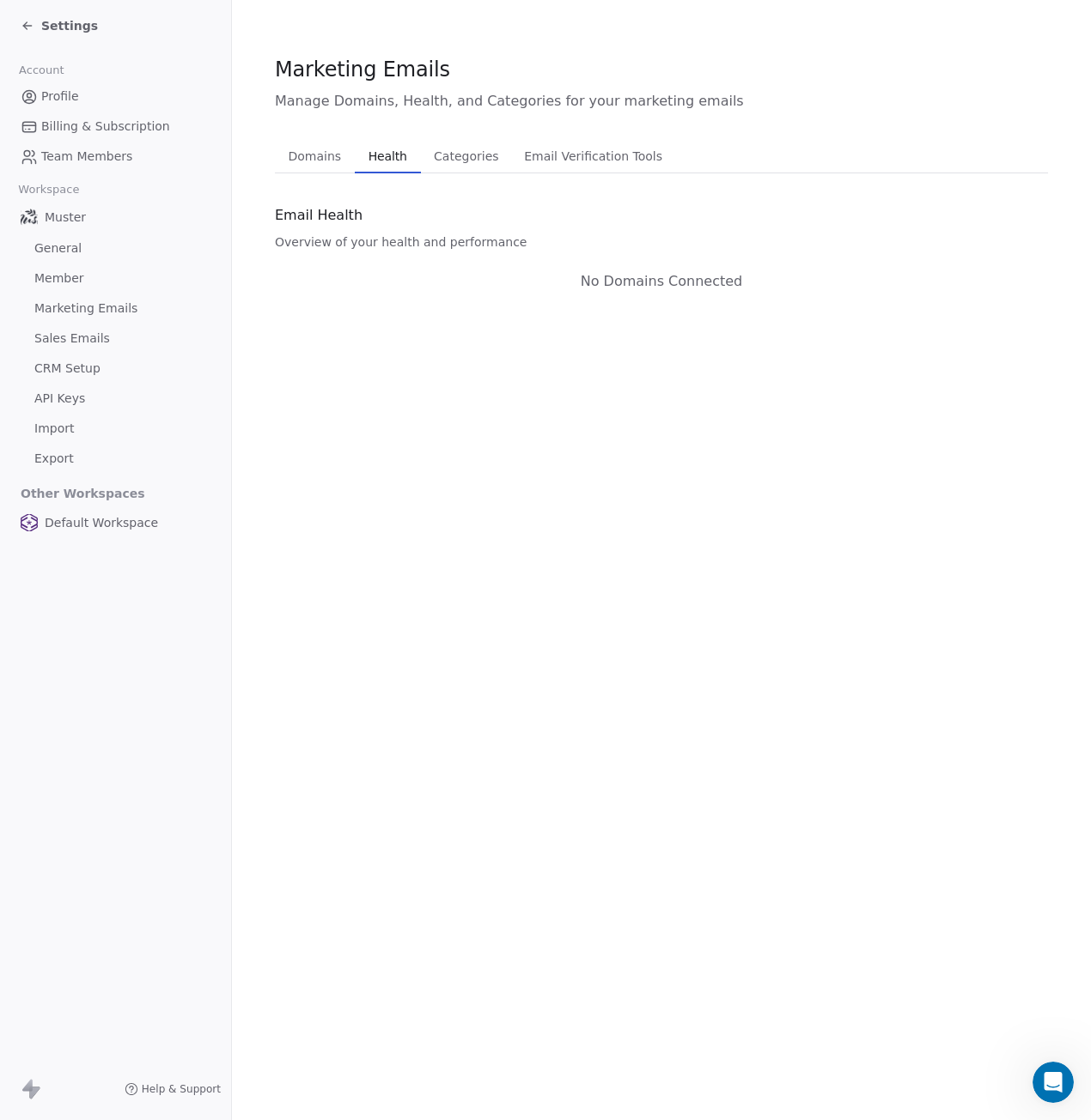
click at [456, 159] on span "Categories" at bounding box center [465, 156] width 78 height 24
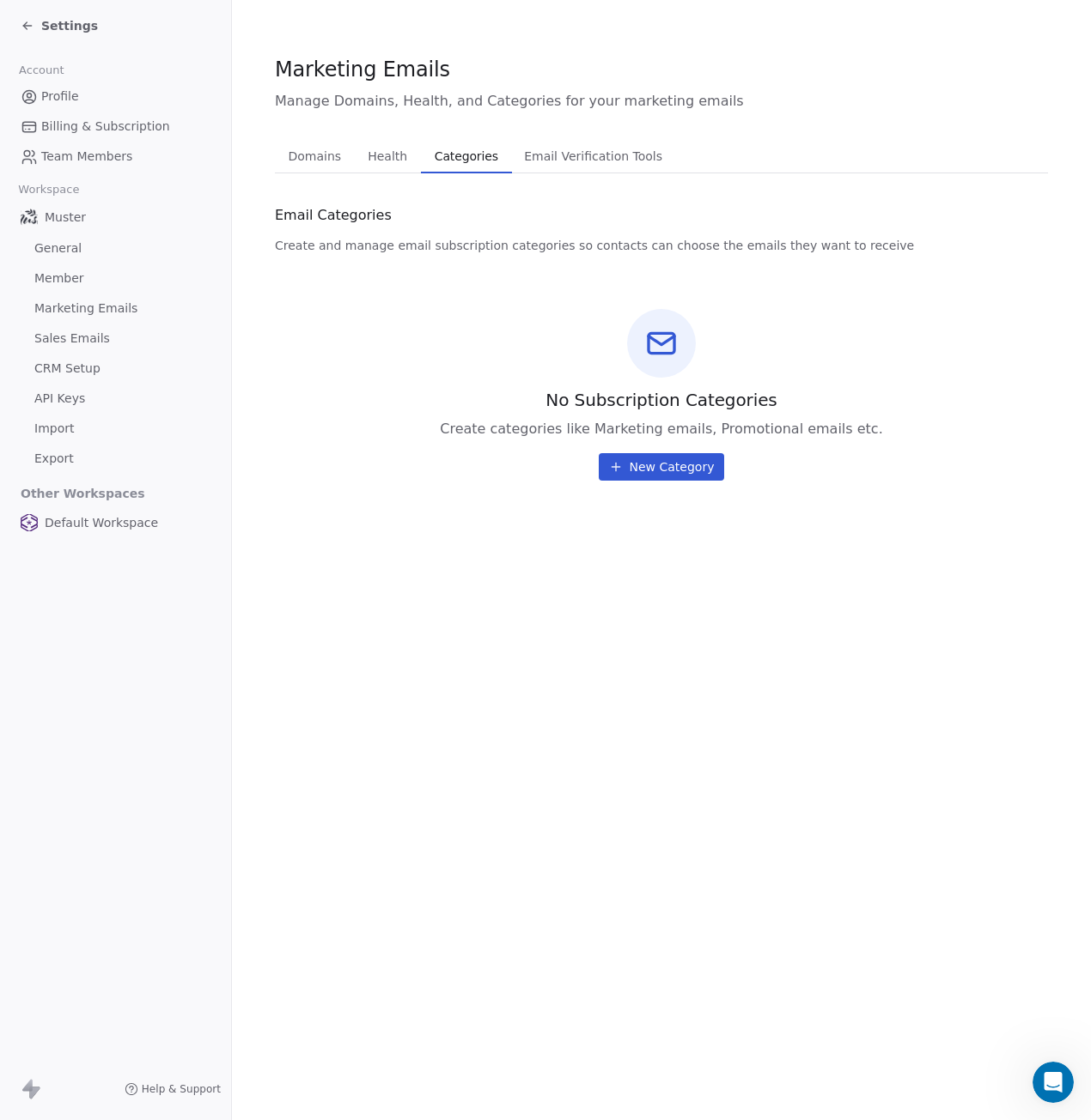
click at [544, 149] on span "Email Verification Tools" at bounding box center [593, 156] width 152 height 24
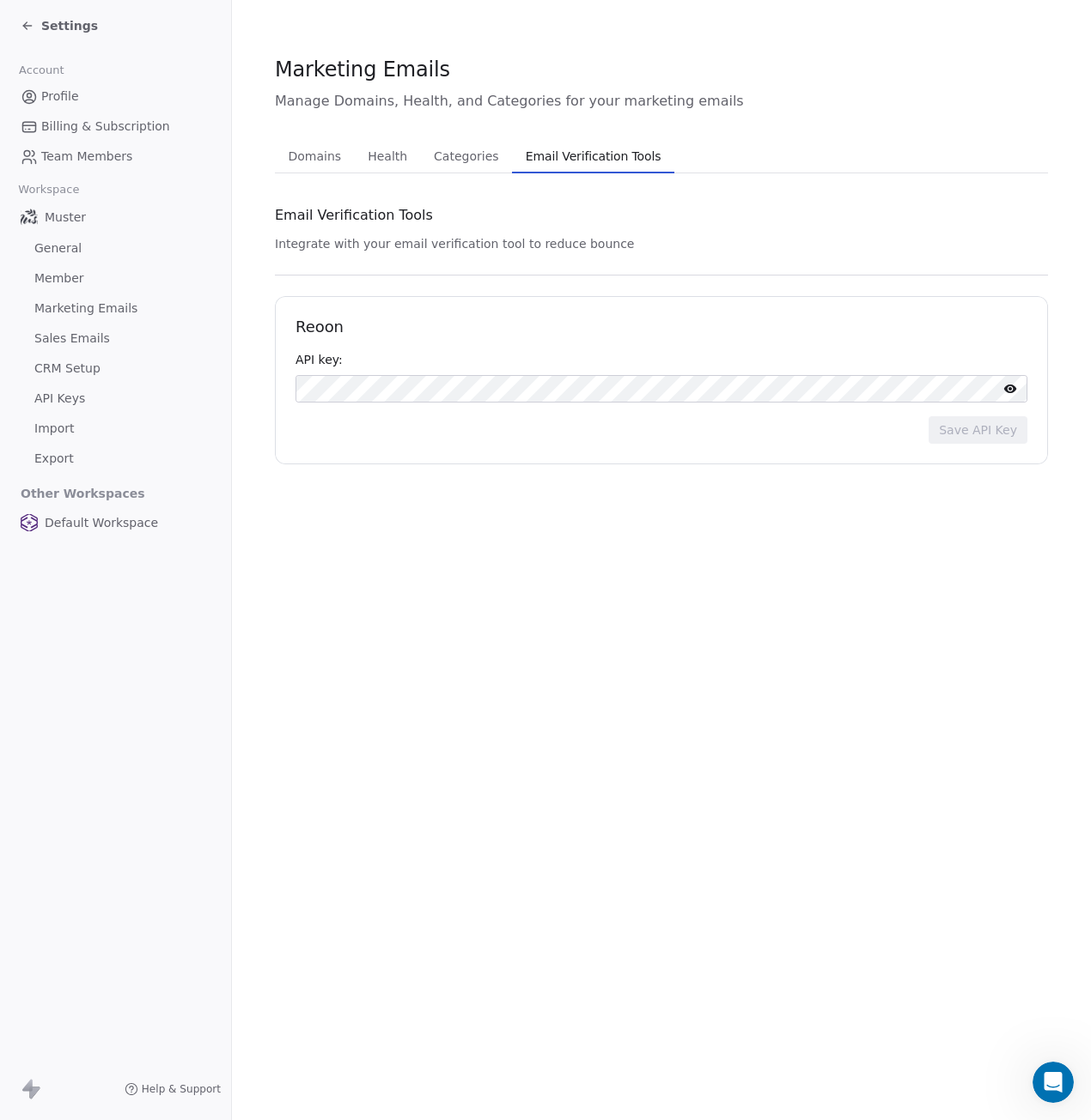
click at [317, 156] on span "Domains" at bounding box center [315, 156] width 67 height 24
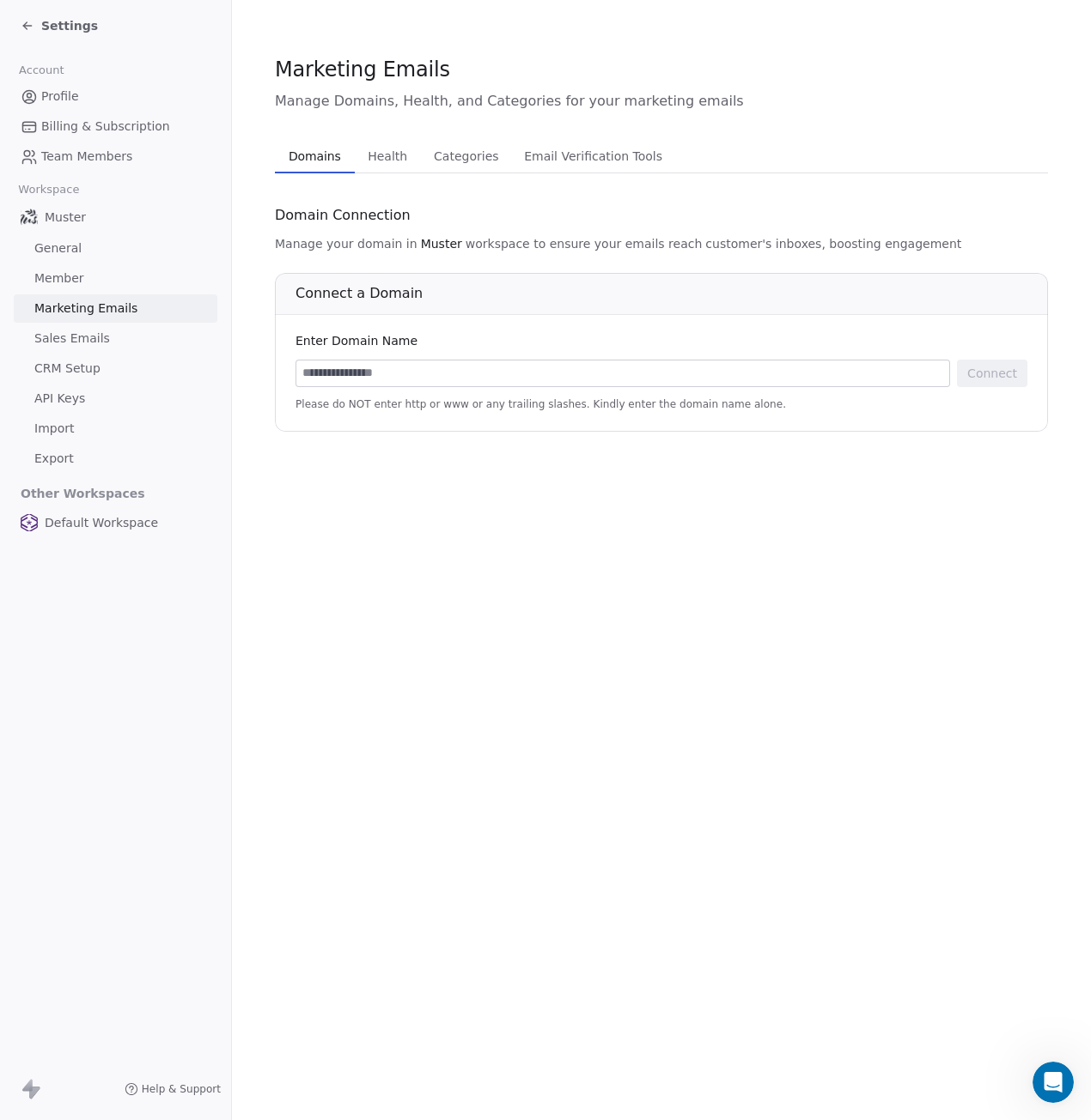
click at [97, 335] on span "Sales Emails" at bounding box center [72, 339] width 76 height 18
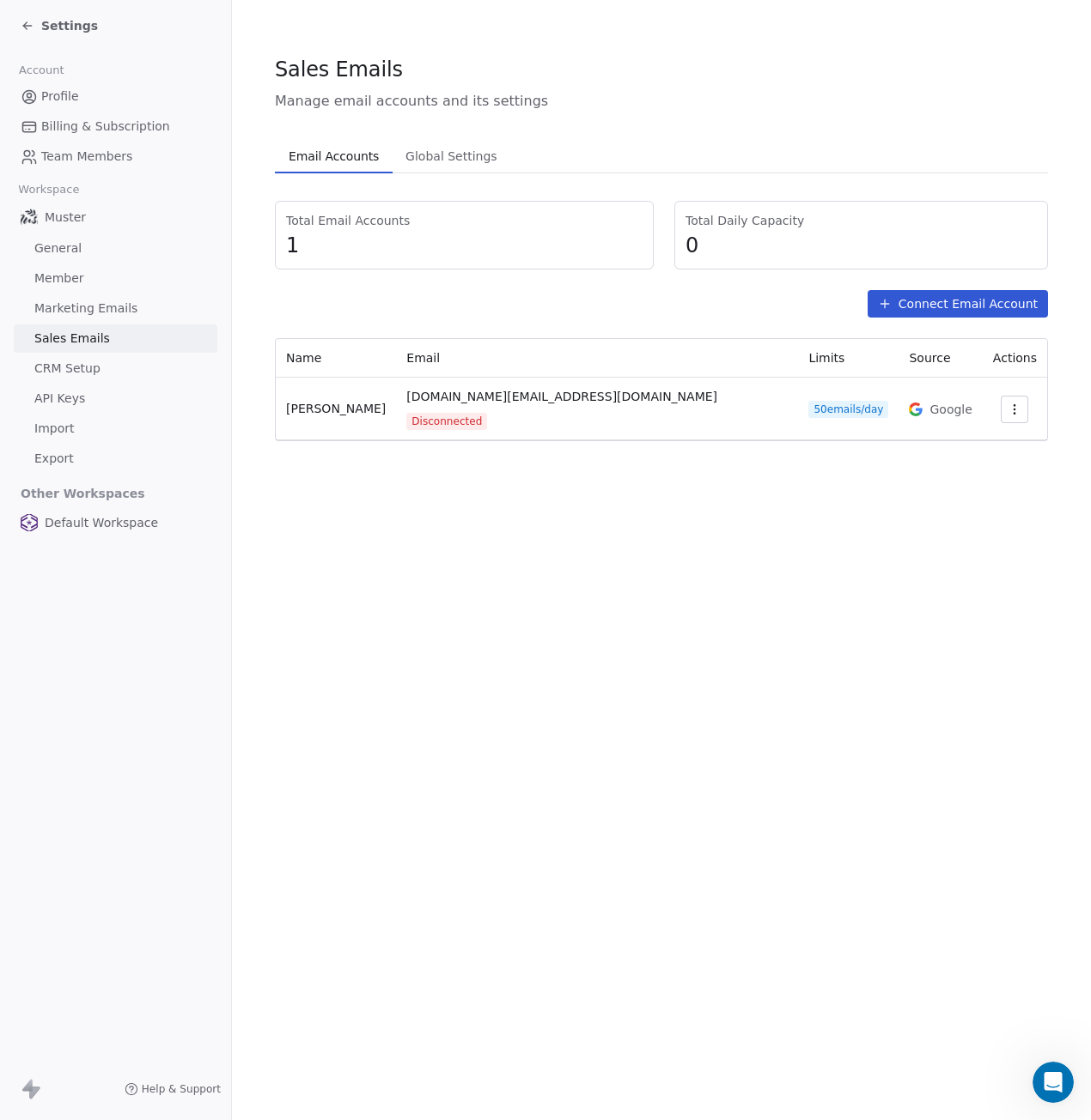
click at [105, 368] on link "CRM Setup" at bounding box center [115, 369] width 204 height 29
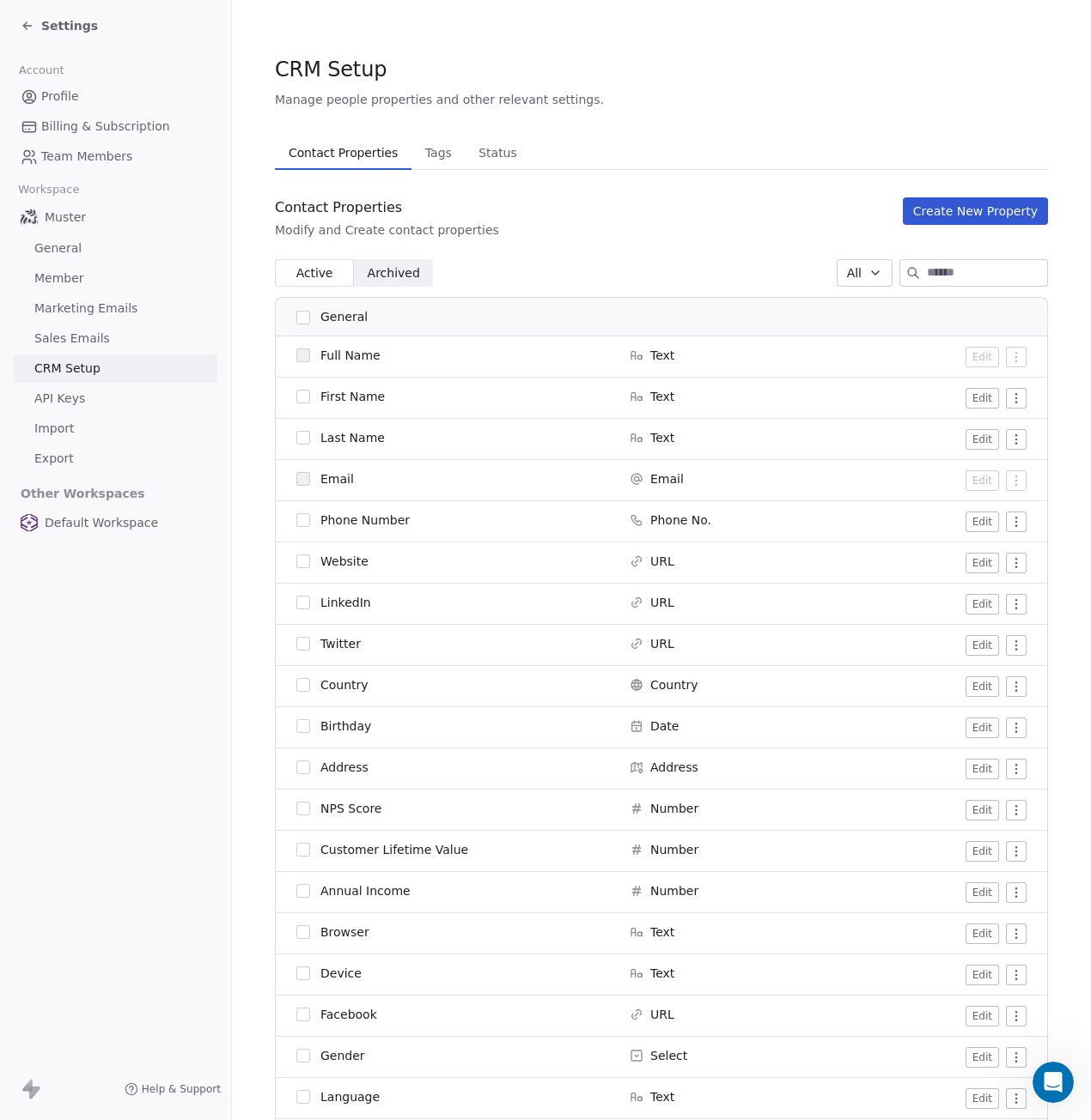
click at [75, 400] on span "API Keys" at bounding box center [59, 399] width 51 height 18
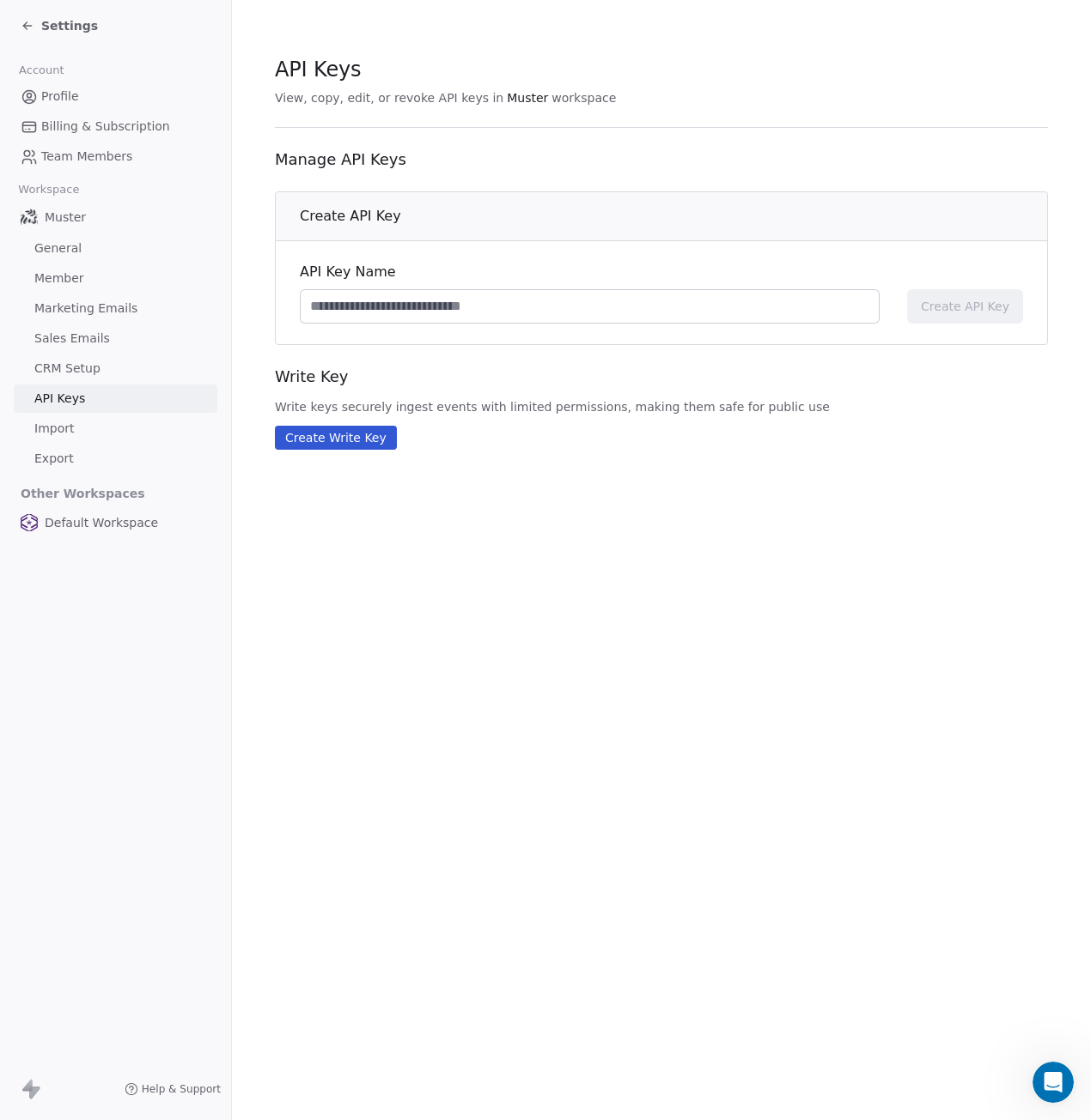
click at [66, 429] on span "Import" at bounding box center [54, 429] width 39 height 18
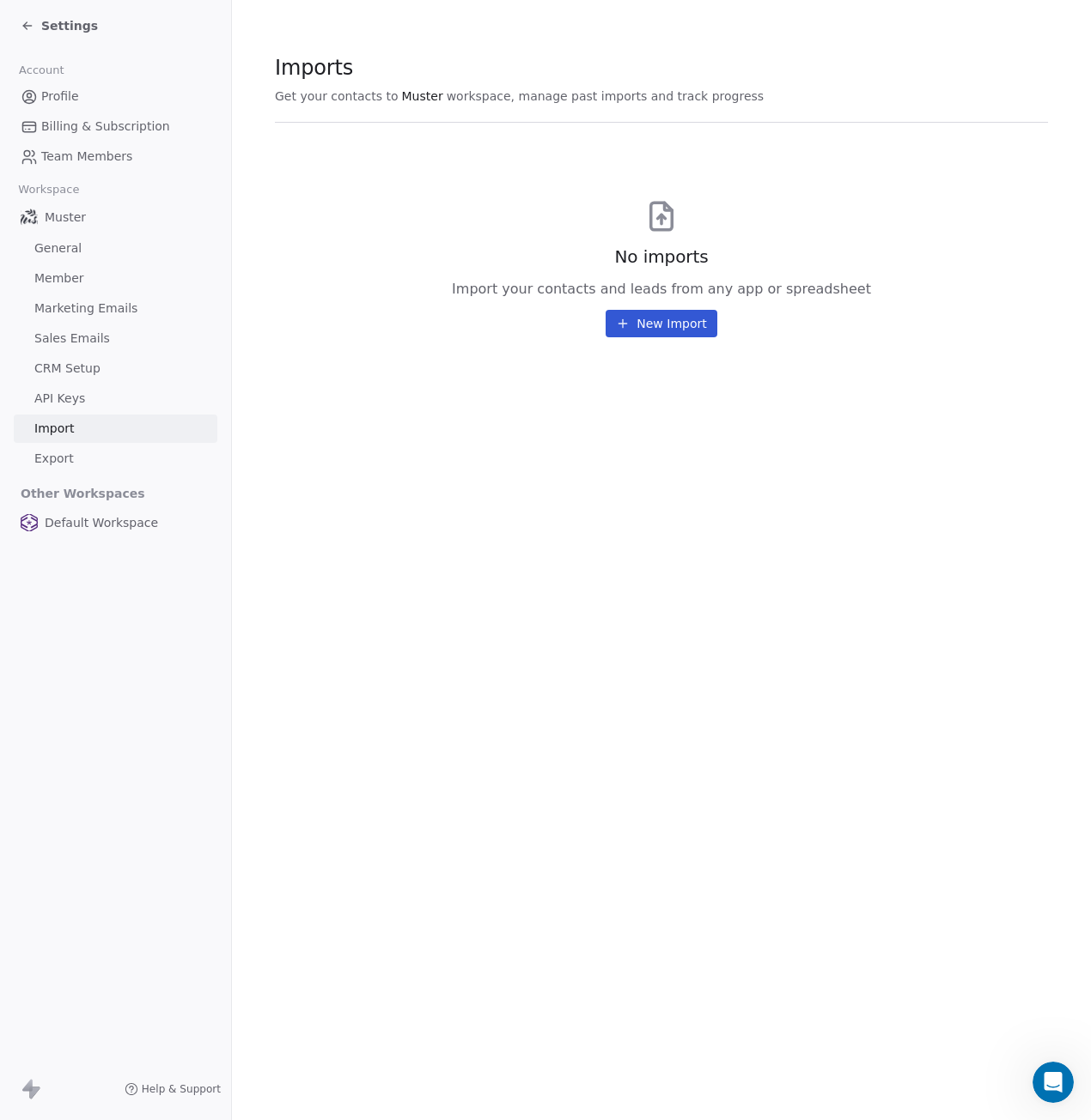
click at [59, 456] on span "Export" at bounding box center [54, 459] width 39 height 18
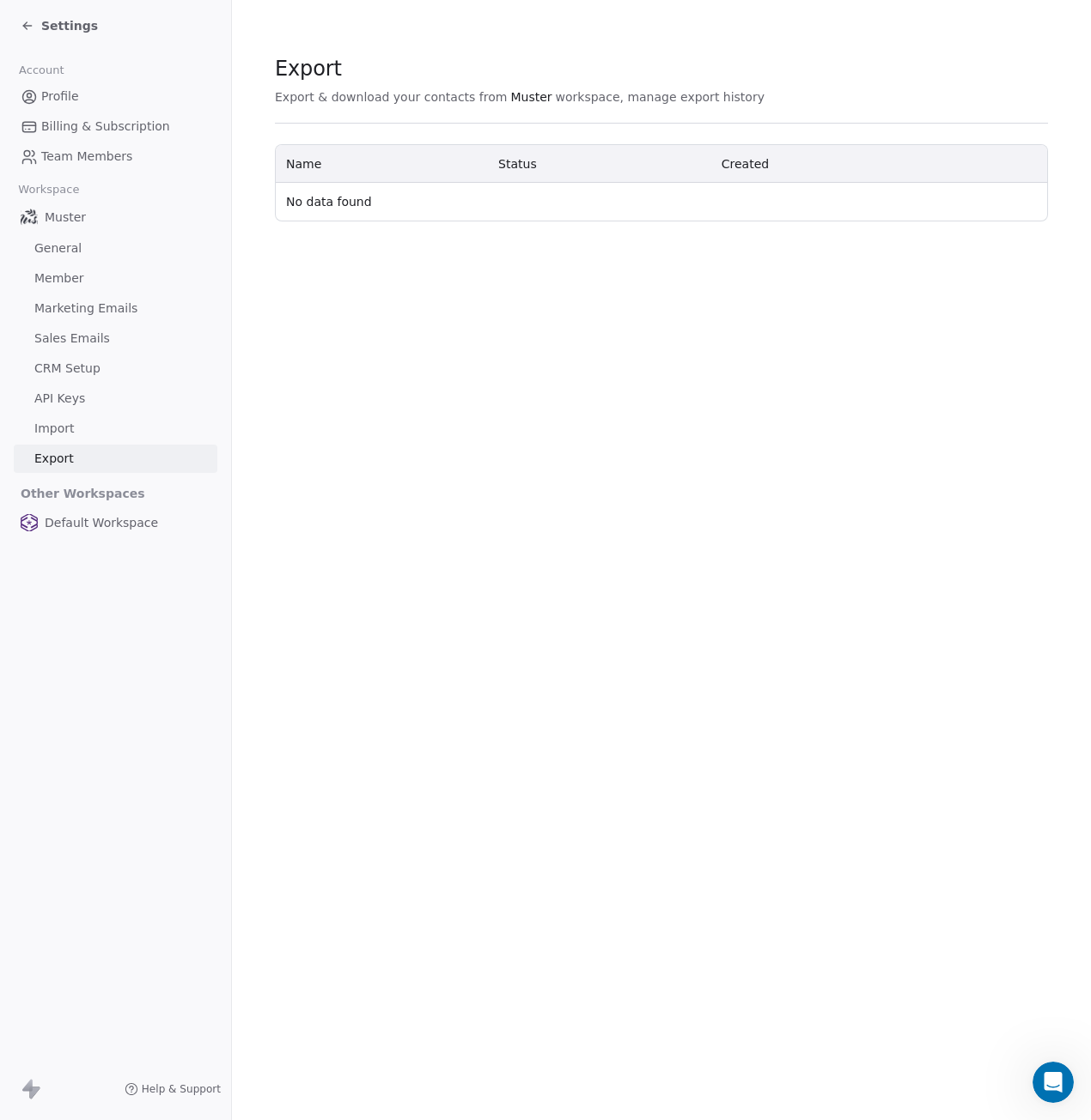
click at [54, 248] on span "General" at bounding box center [57, 248] width 47 height 18
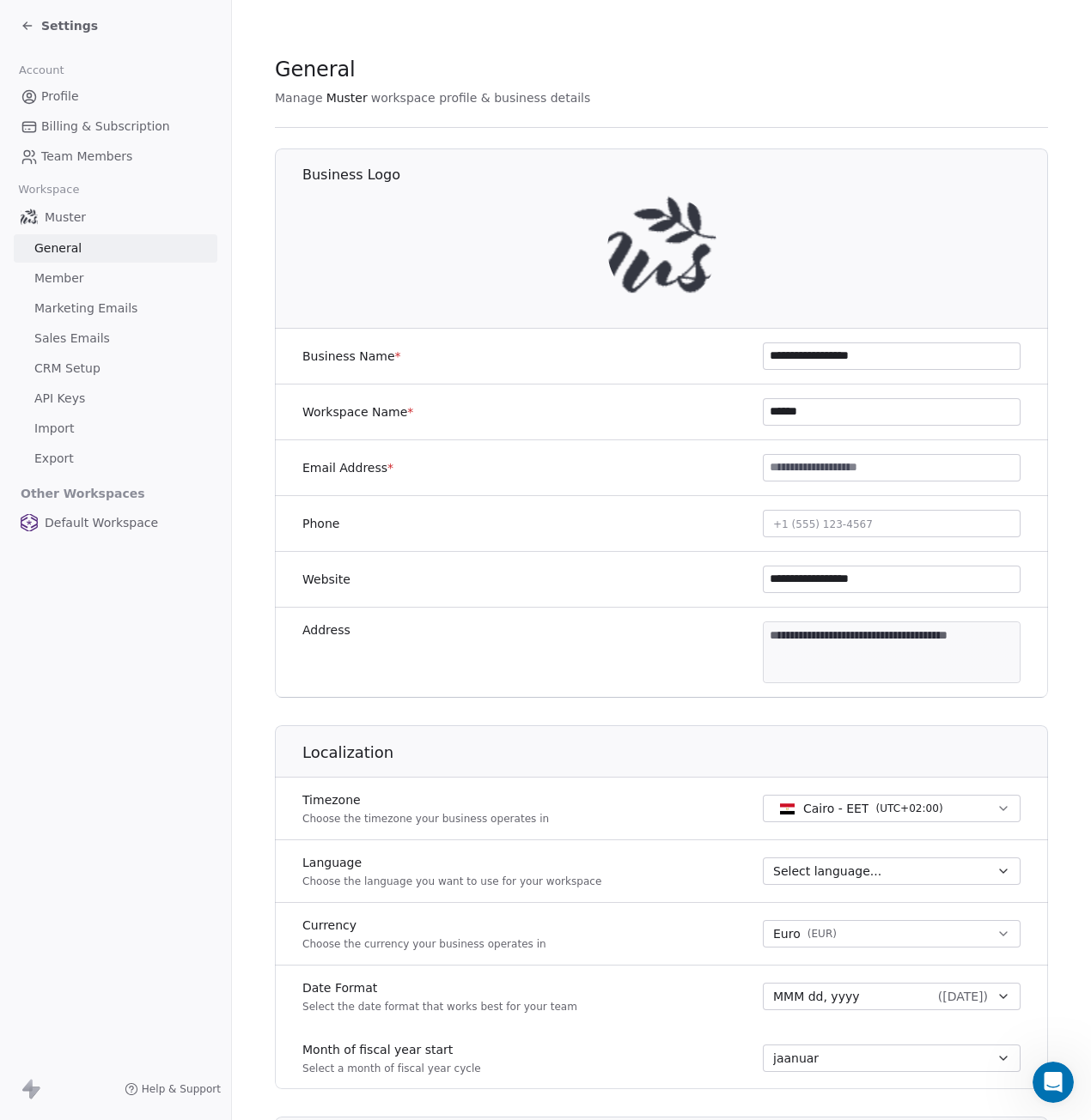
click at [25, 26] on icon at bounding box center [27, 26] width 8 height 0
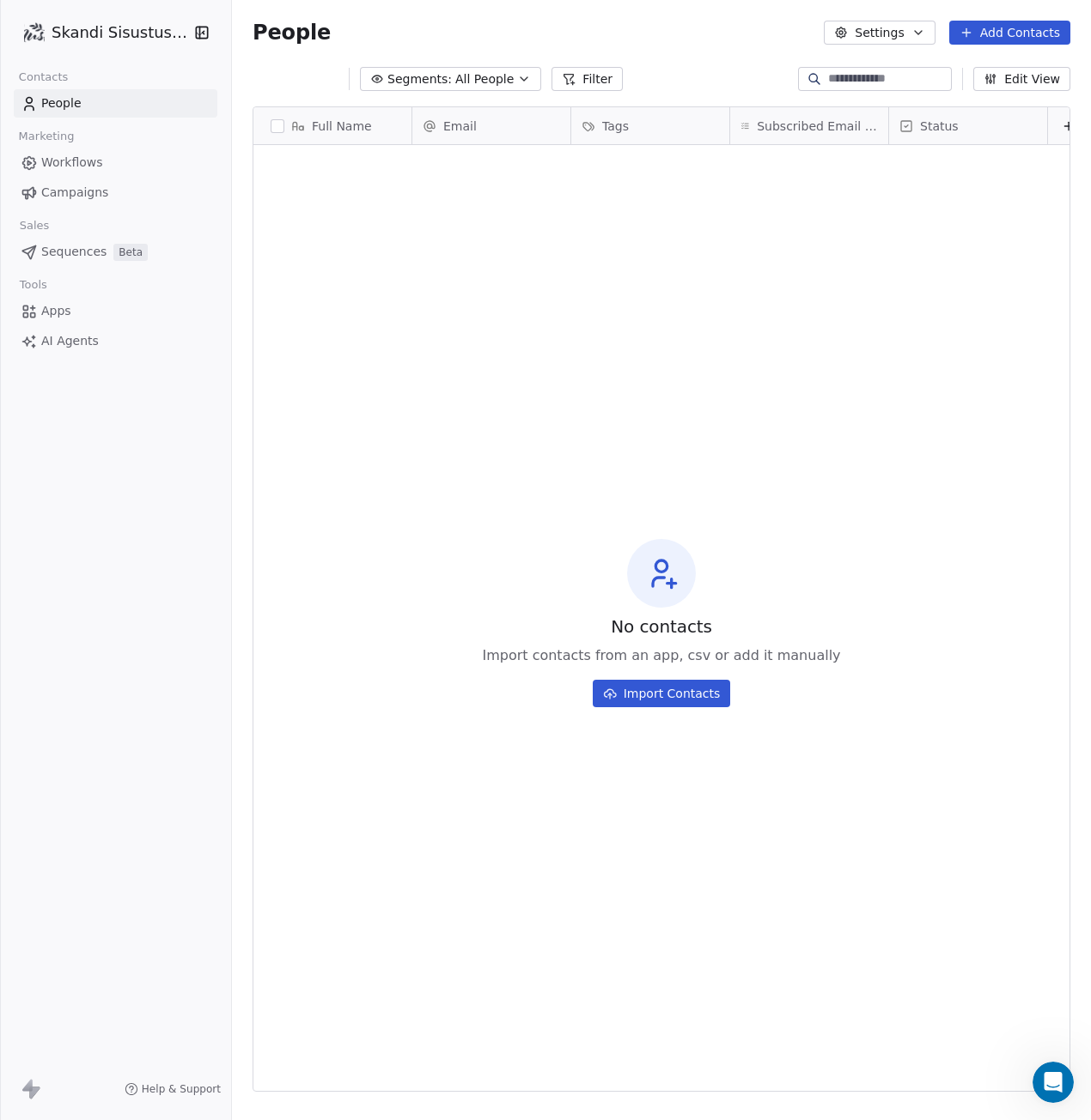
scroll to position [973, 846]
click at [137, 35] on html "Skandi Sisustus OÜ Contacts People Marketing Workflows Campaigns Sales Sequence…" at bounding box center [546, 560] width 1091 height 1120
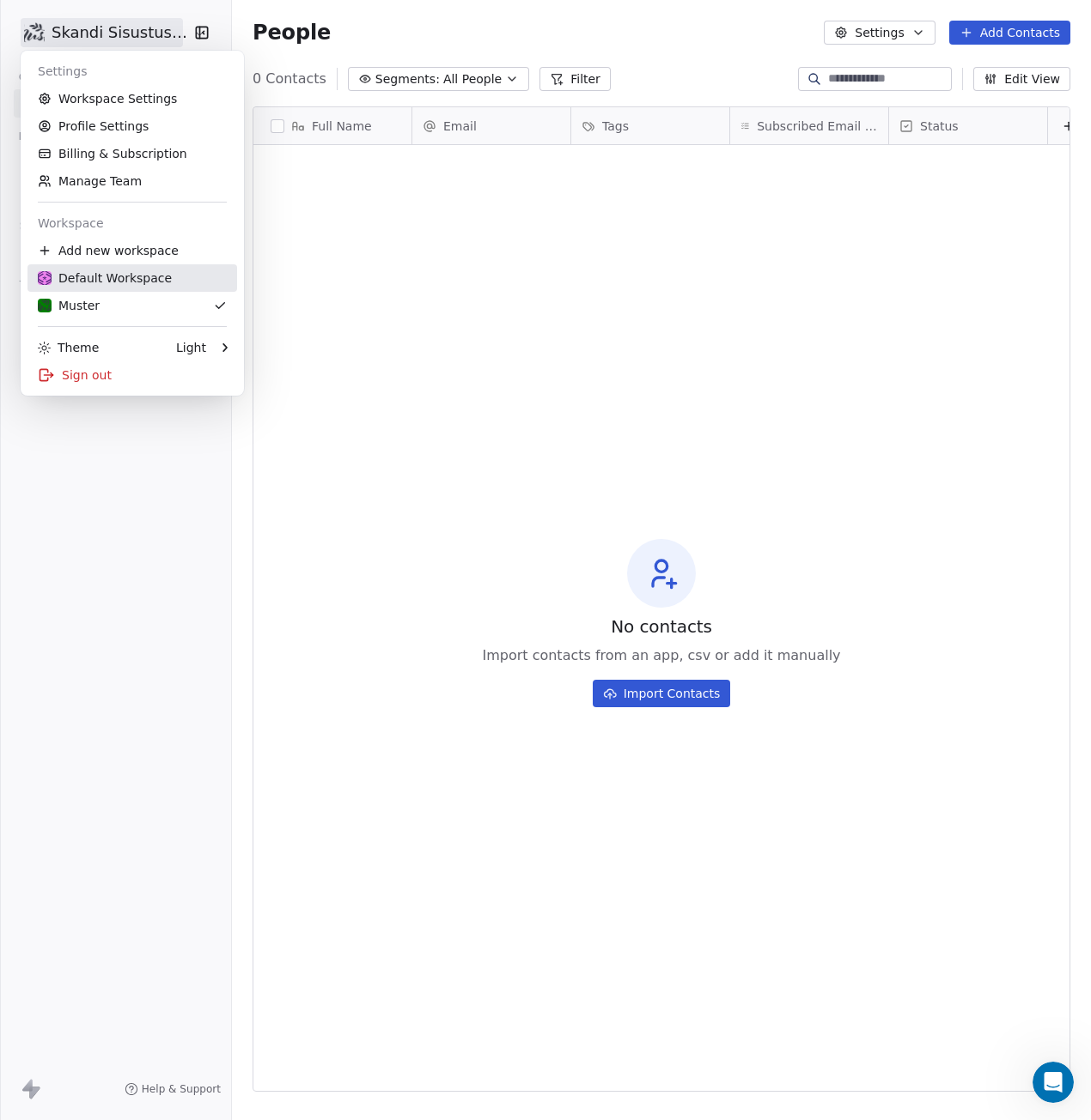
click at [117, 281] on div "Default Workspace" at bounding box center [105, 278] width 134 height 17
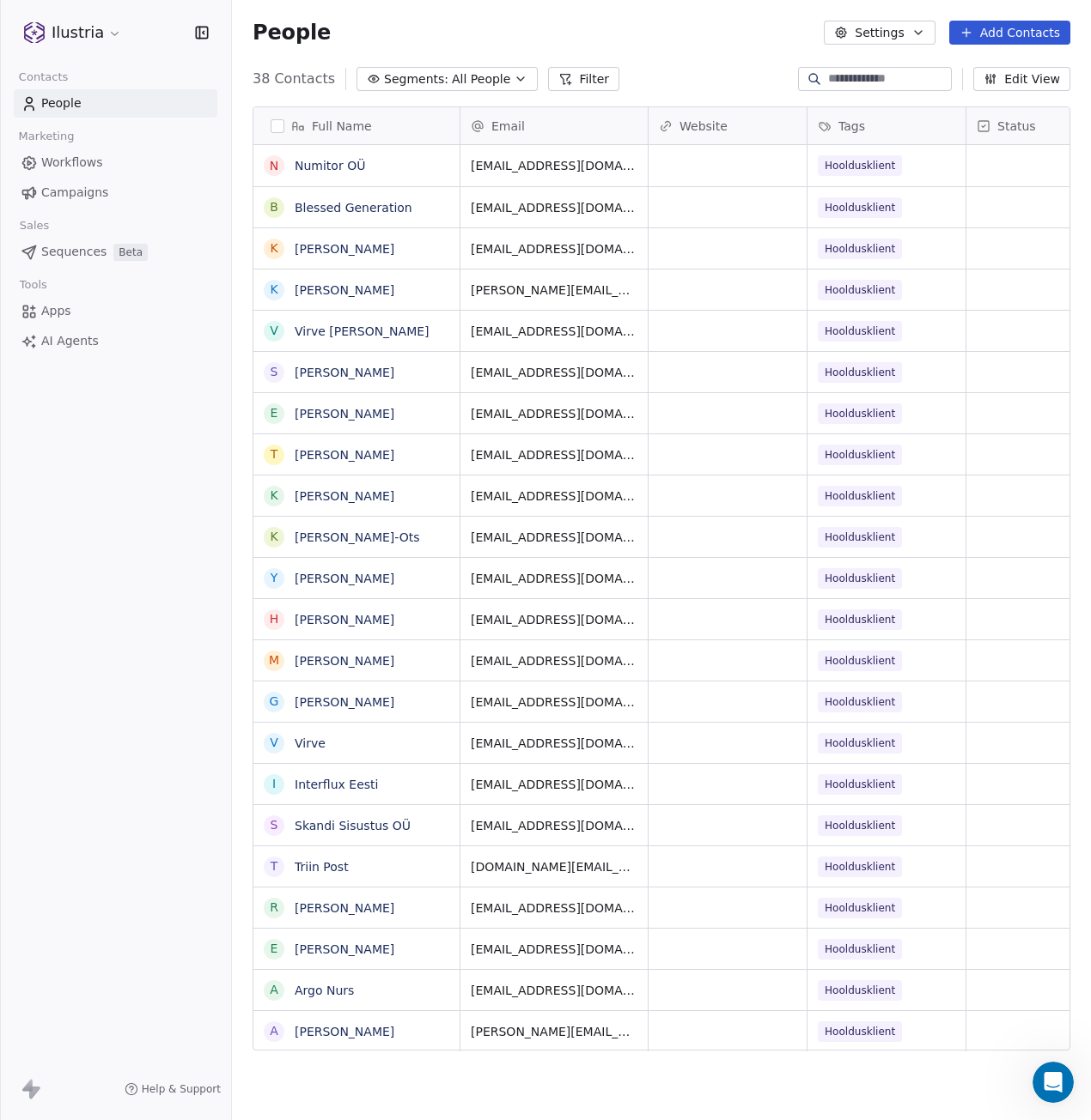
scroll to position [973, 846]
